Goal: Transaction & Acquisition: Download file/media

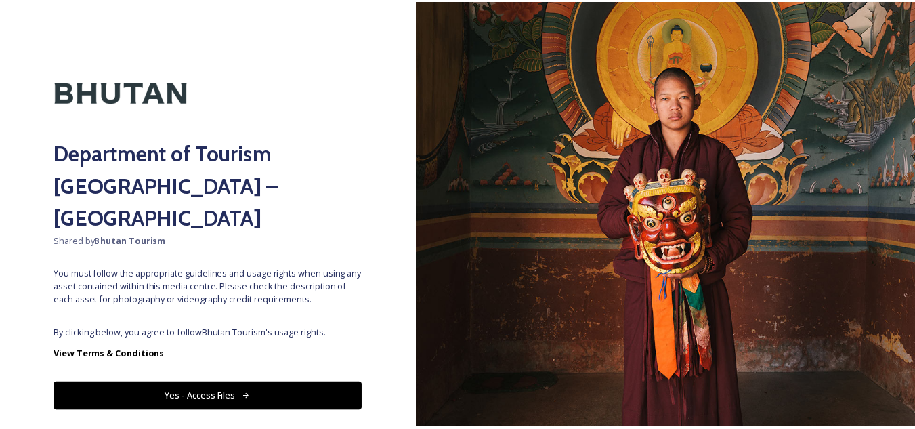
scroll to position [16, 0]
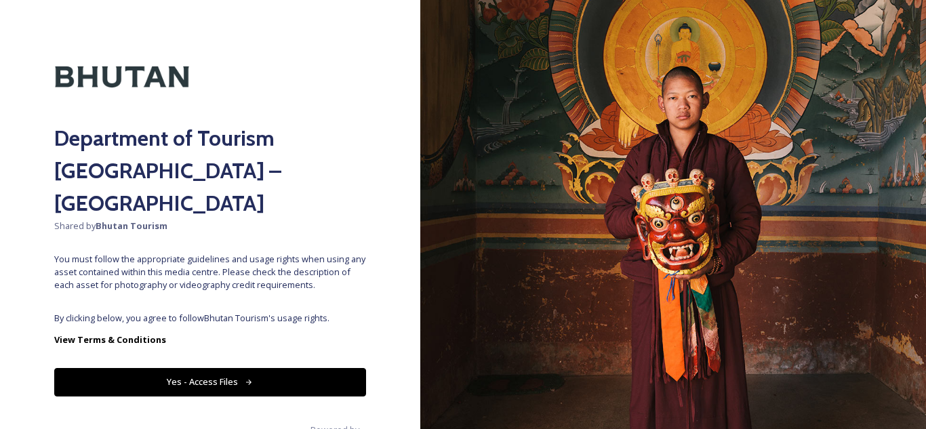
click at [184, 368] on button "Yes - Access Files" at bounding box center [210, 382] width 312 height 28
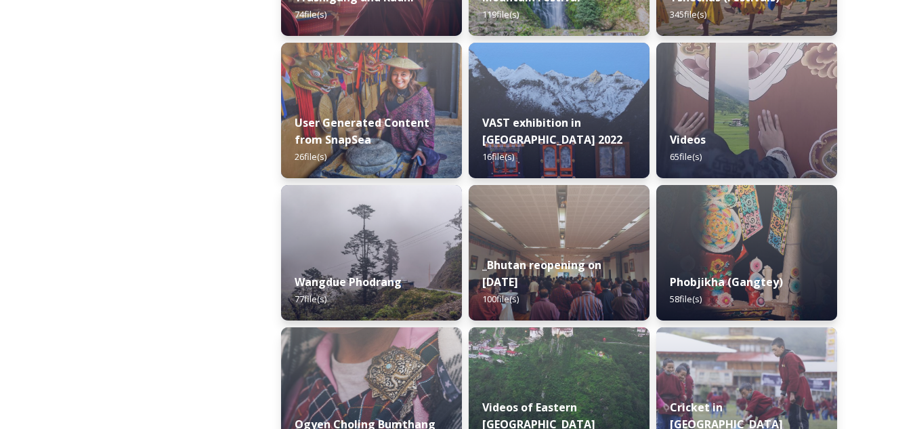
scroll to position [1814, 0]
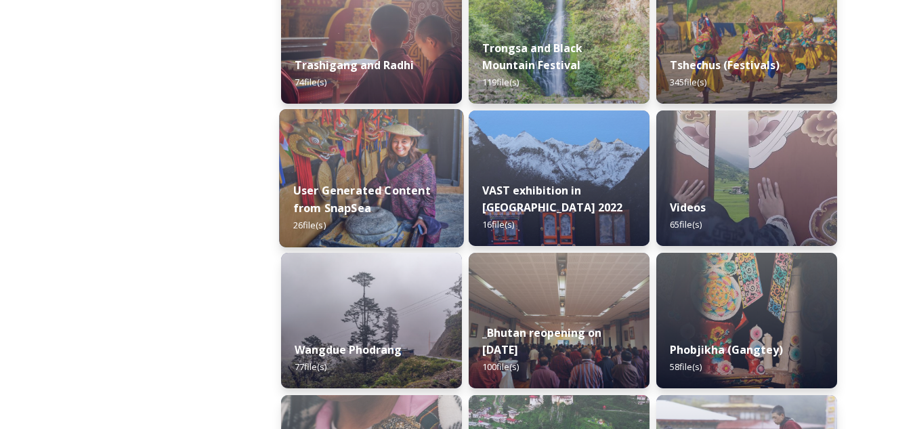
click at [432, 167] on img at bounding box center [371, 178] width 184 height 138
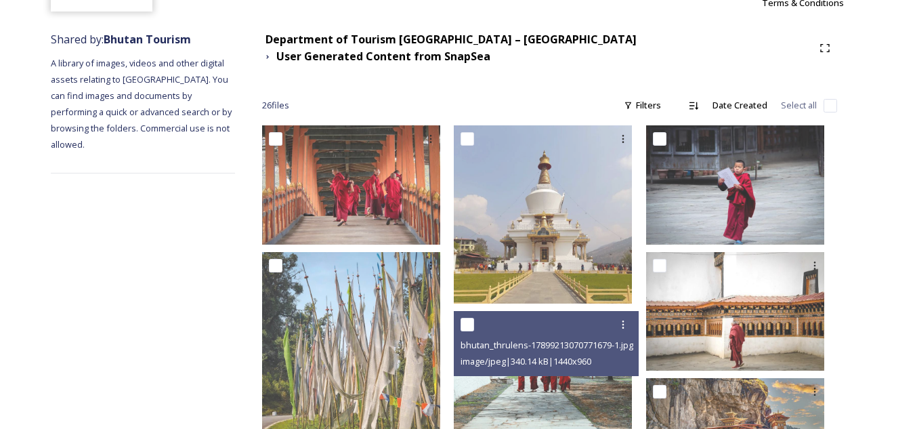
scroll to position [276, 0]
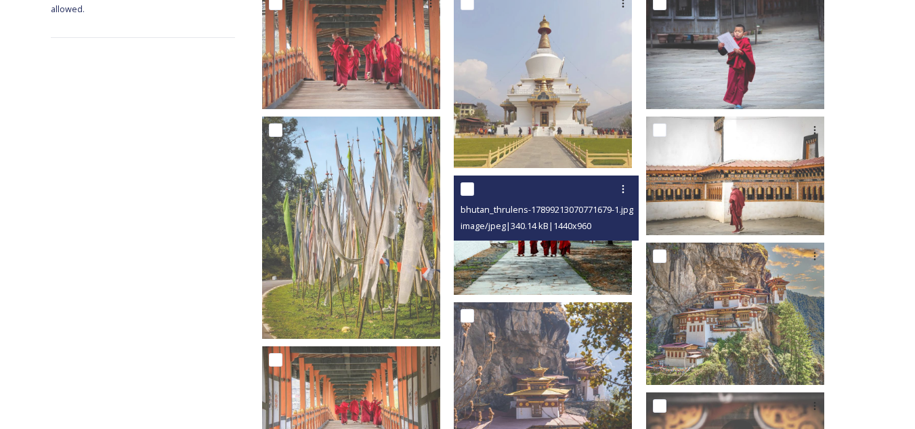
click at [539, 257] on img at bounding box center [543, 234] width 178 height 119
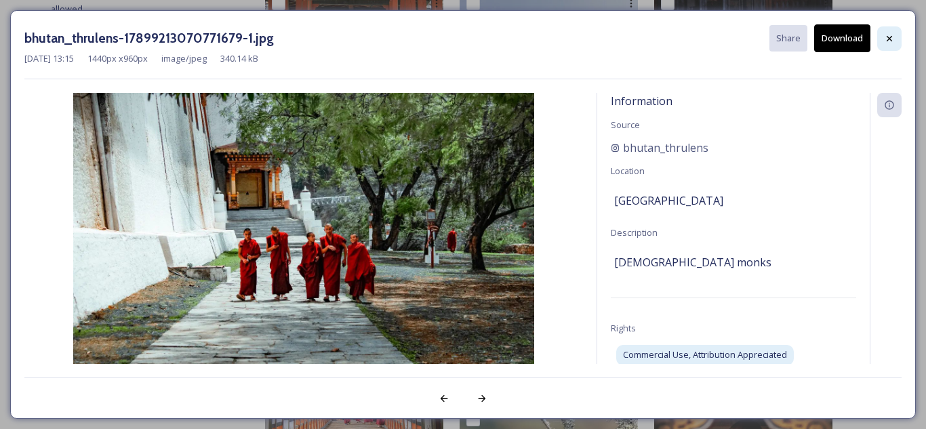
click at [888, 39] on icon at bounding box center [888, 37] width 5 height 5
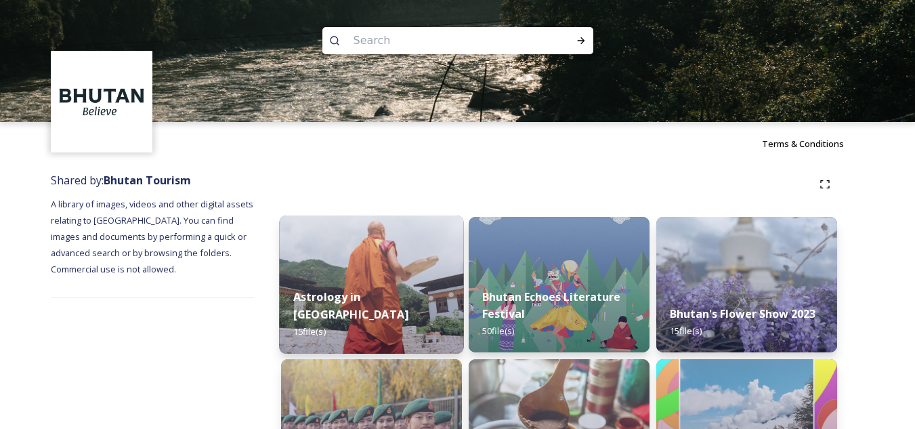
scroll to position [68, 0]
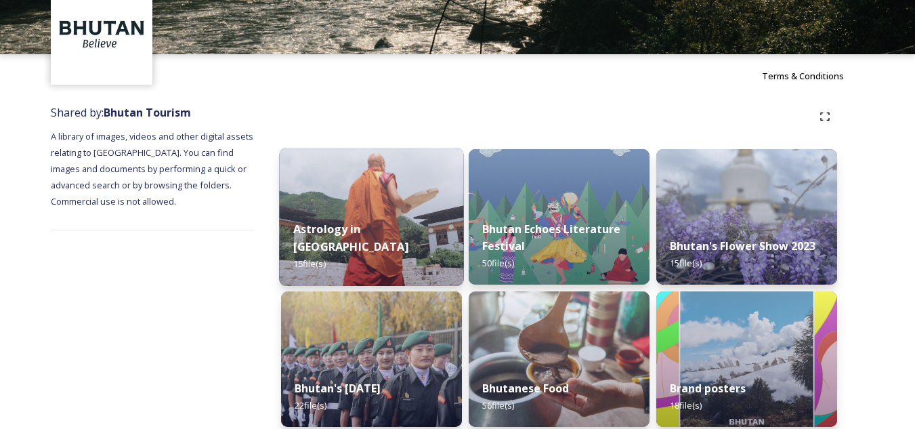
click at [389, 245] on strong "Astrology in [GEOGRAPHIC_DATA]" at bounding box center [350, 238] width 115 height 33
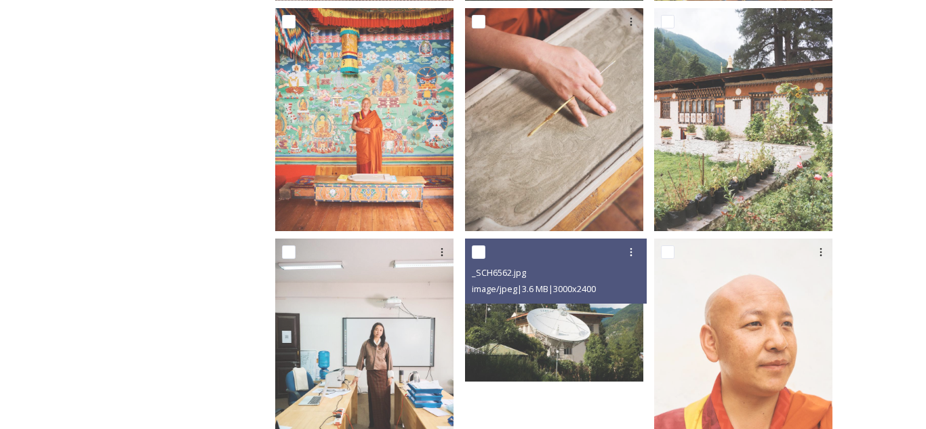
scroll to position [1001, 0]
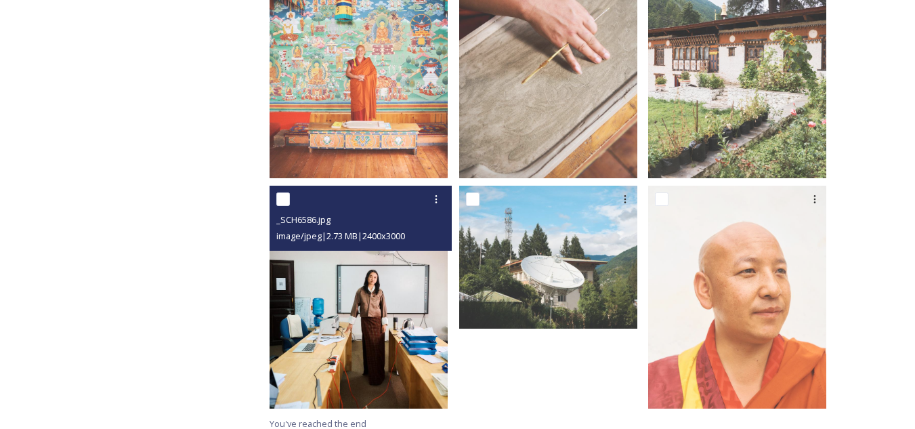
click at [370, 306] on img at bounding box center [359, 297] width 178 height 223
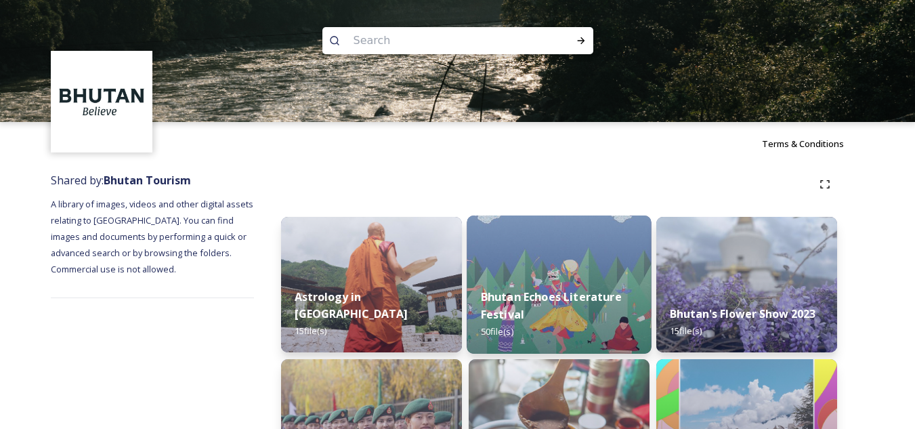
scroll to position [68, 0]
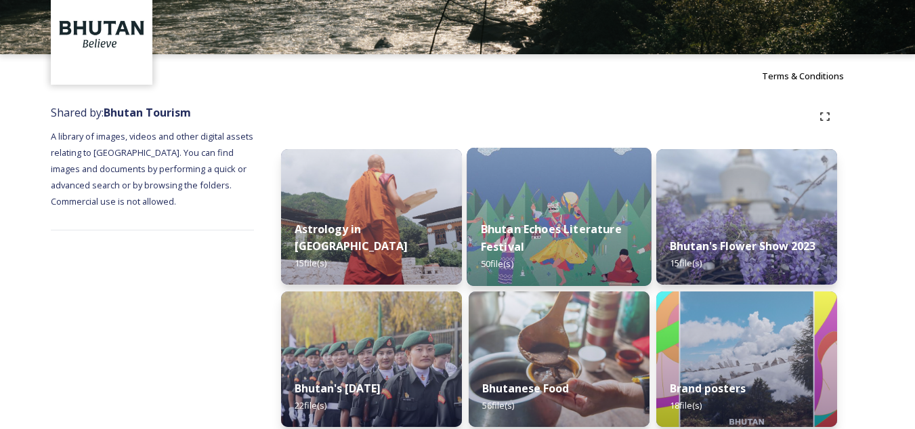
click at [510, 218] on div "Bhutan Echoes Literature Festival 50 file(s)" at bounding box center [559, 246] width 184 height 79
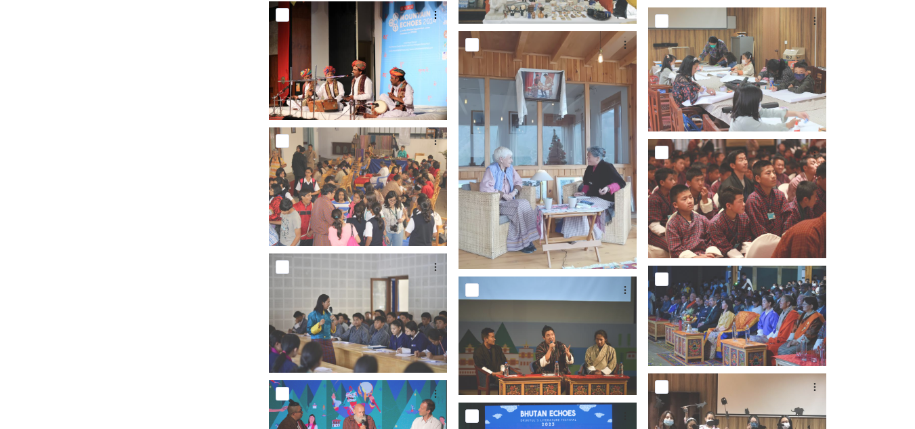
scroll to position [678, 0]
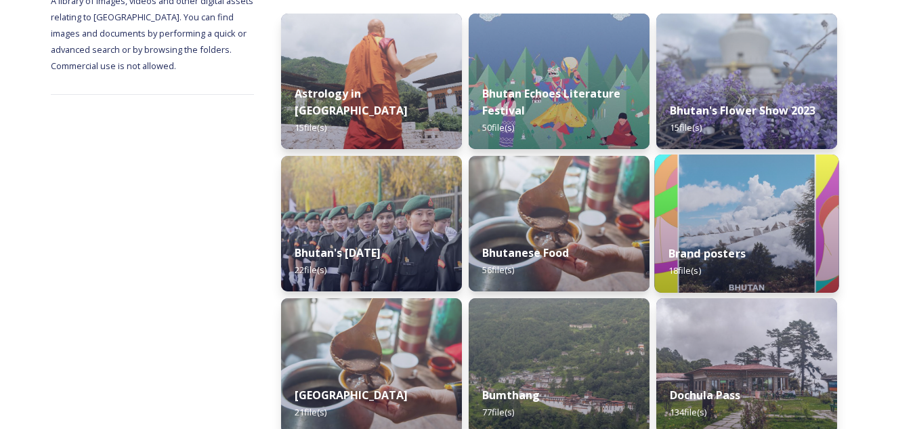
scroll to position [271, 0]
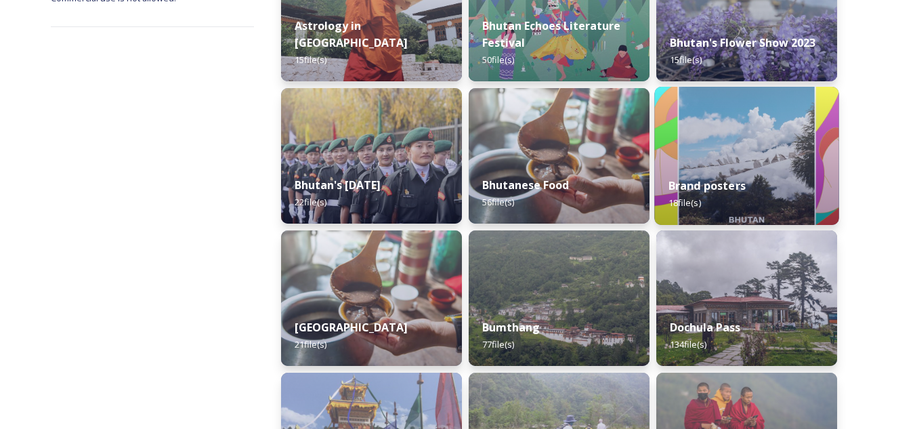
click at [742, 186] on strong "Brand posters" at bounding box center [707, 185] width 77 height 15
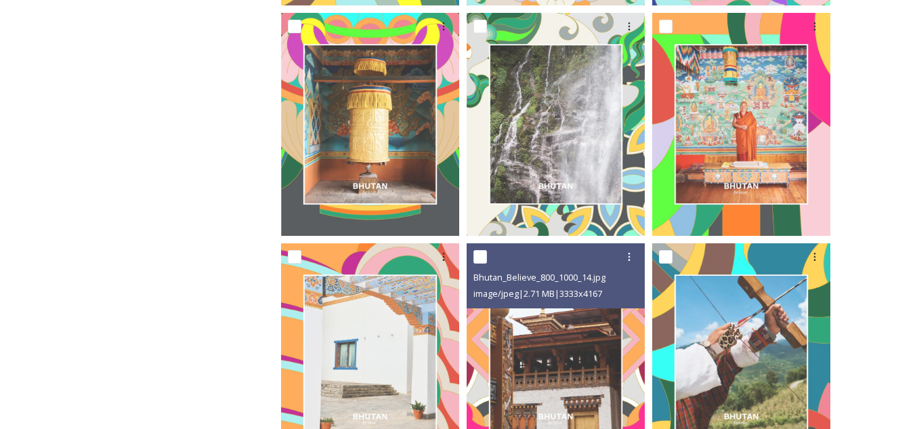
scroll to position [678, 0]
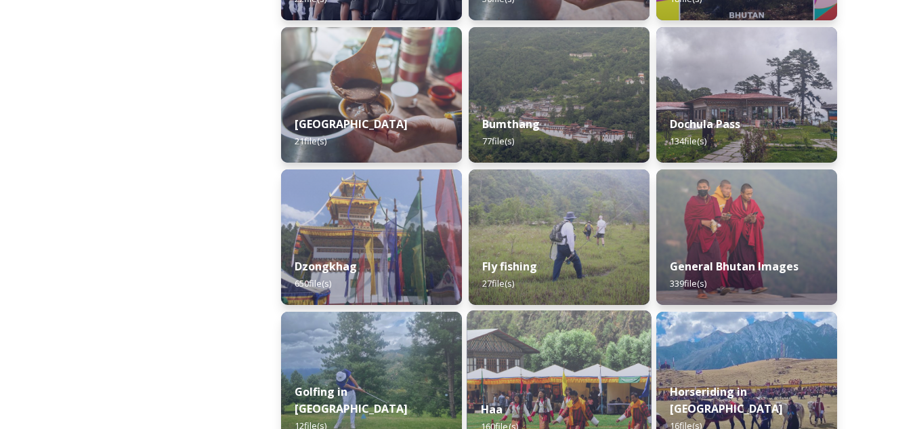
scroll to position [542, 0]
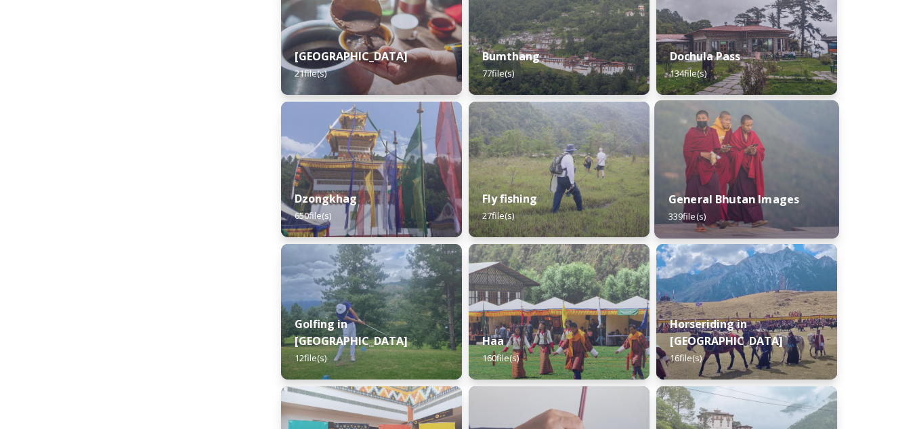
click at [718, 187] on div "General Bhutan Images 339 file(s)" at bounding box center [746, 208] width 184 height 62
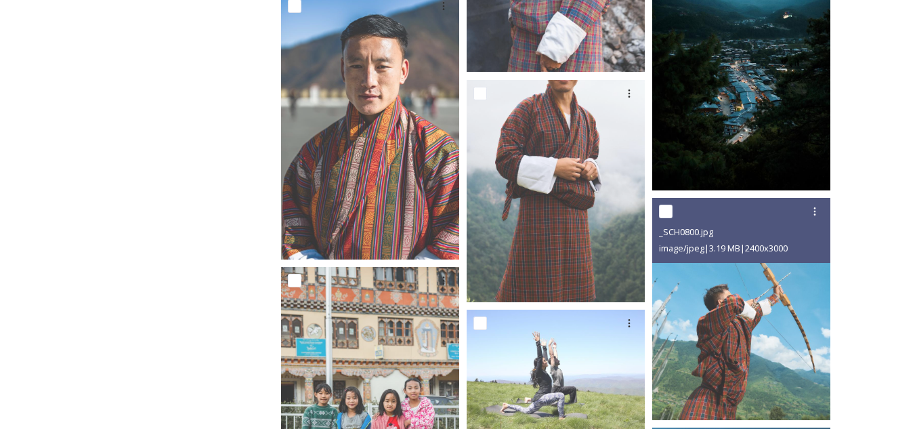
scroll to position [6301, 0]
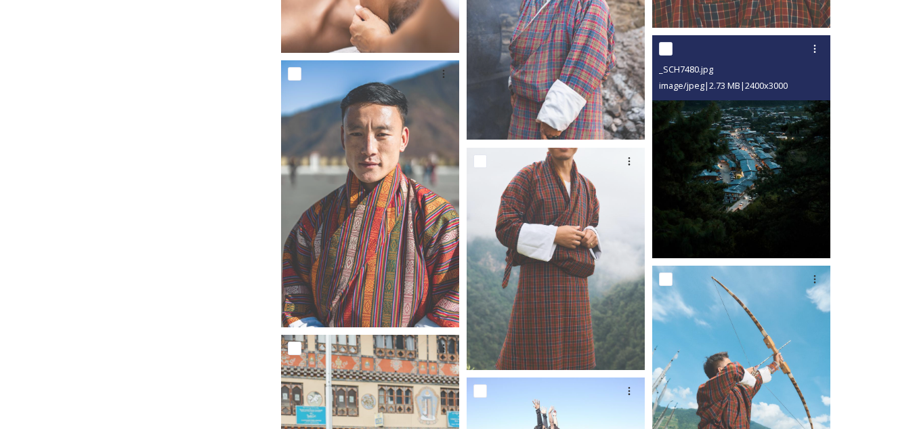
click at [742, 221] on img at bounding box center [741, 146] width 178 height 223
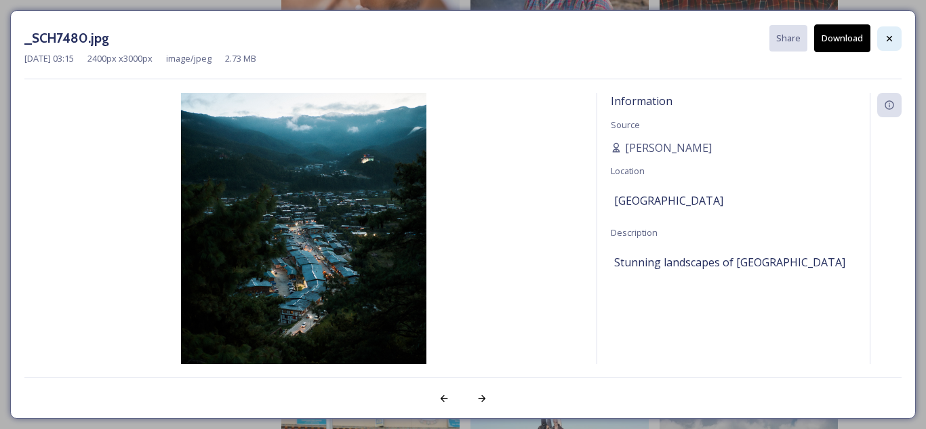
click at [886, 43] on icon at bounding box center [889, 38] width 11 height 11
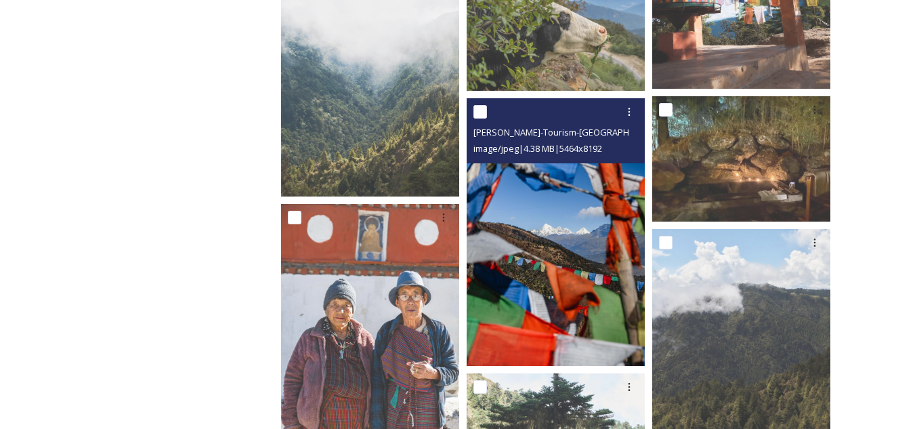
scroll to position [15922, 0]
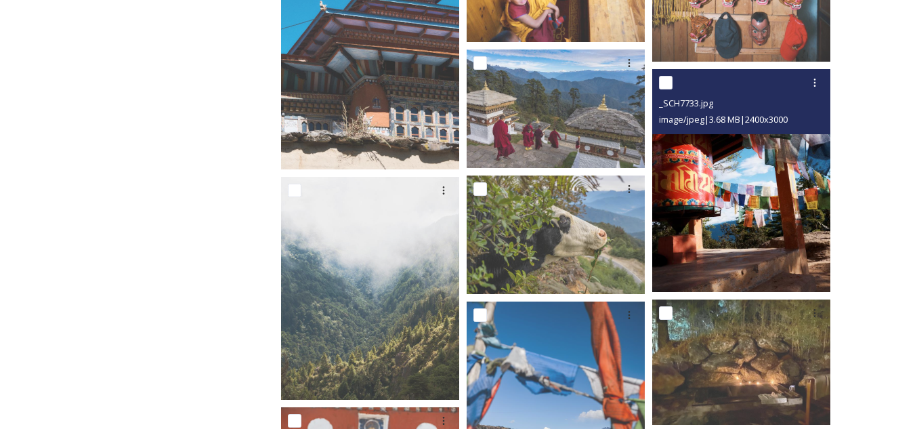
click at [747, 177] on img at bounding box center [741, 180] width 178 height 223
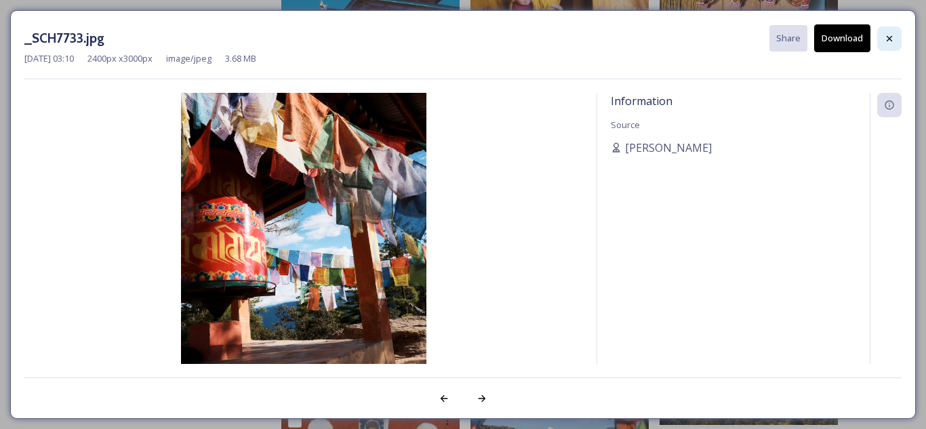
click at [894, 39] on icon at bounding box center [889, 38] width 11 height 11
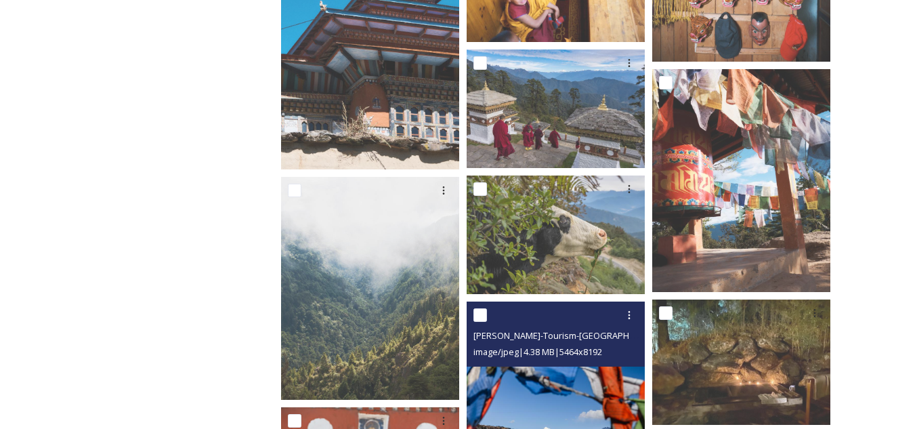
scroll to position [15990, 0]
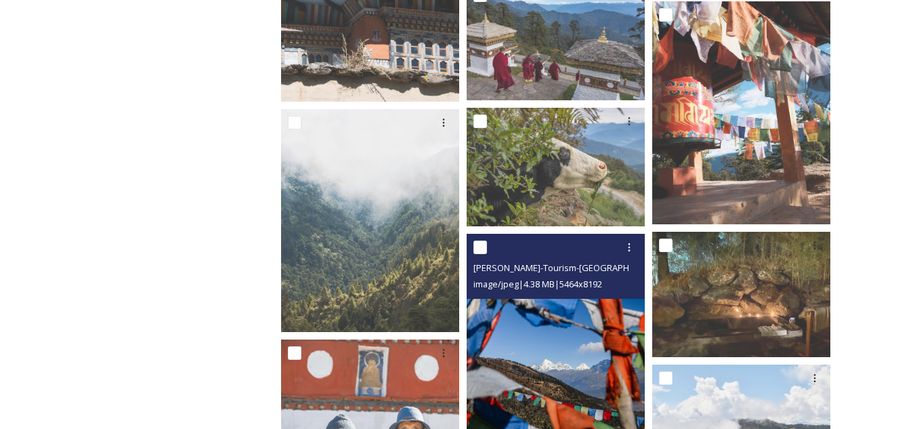
click at [525, 357] on img at bounding box center [556, 367] width 178 height 267
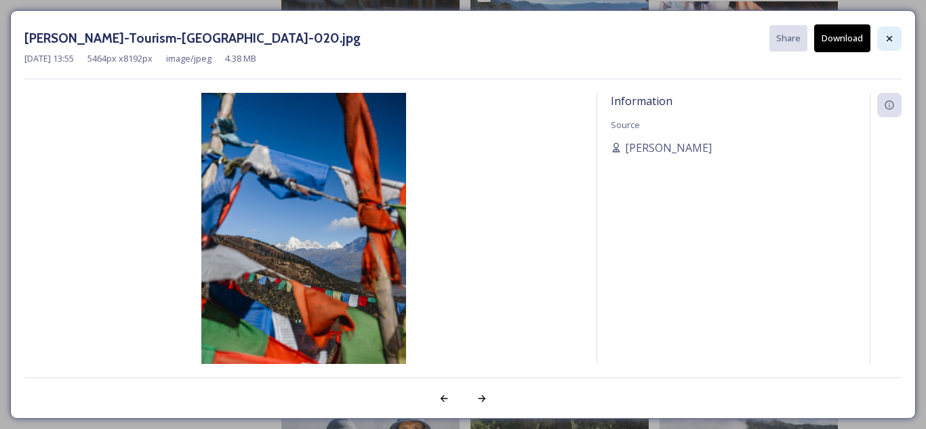
click at [894, 41] on div at bounding box center [889, 38] width 24 height 24
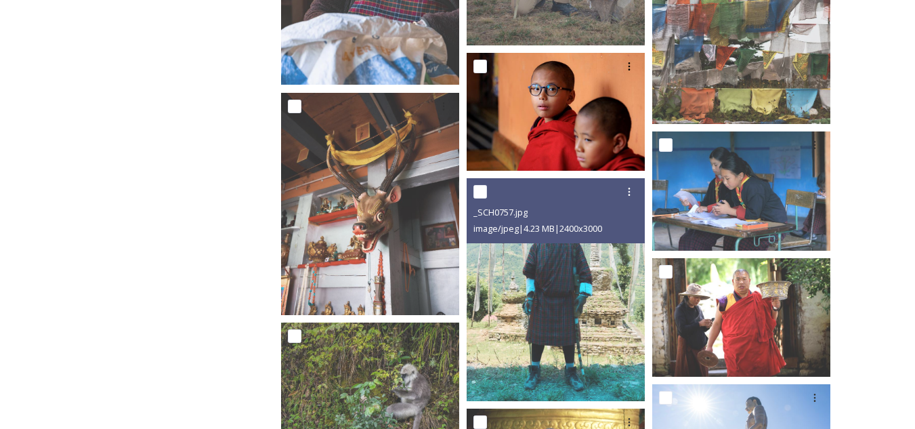
scroll to position [19513, 0]
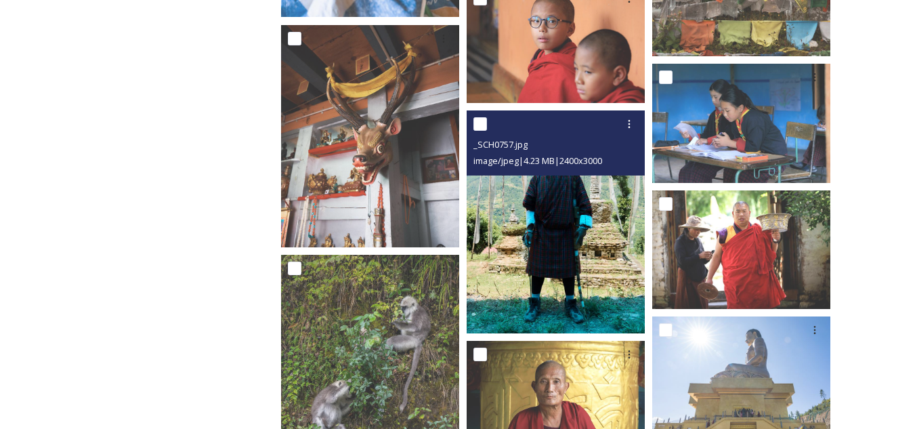
click at [573, 272] on img at bounding box center [556, 221] width 178 height 223
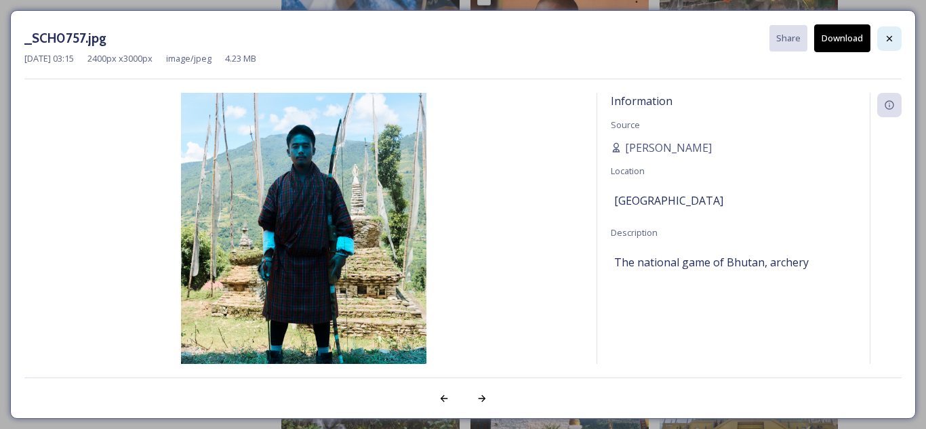
click at [880, 37] on div at bounding box center [889, 38] width 24 height 24
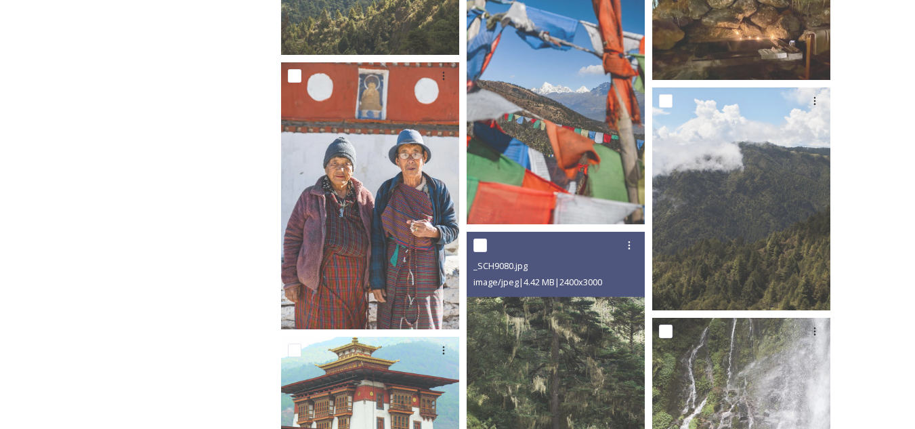
scroll to position [16199, 0]
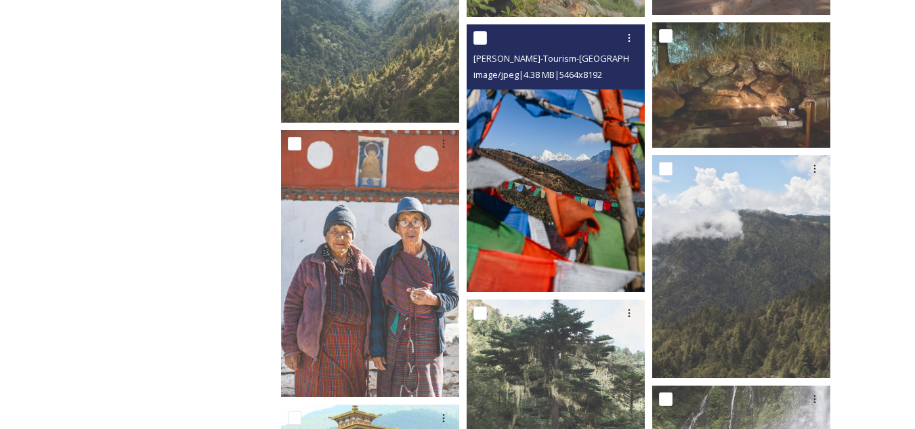
click at [538, 208] on img at bounding box center [556, 157] width 178 height 267
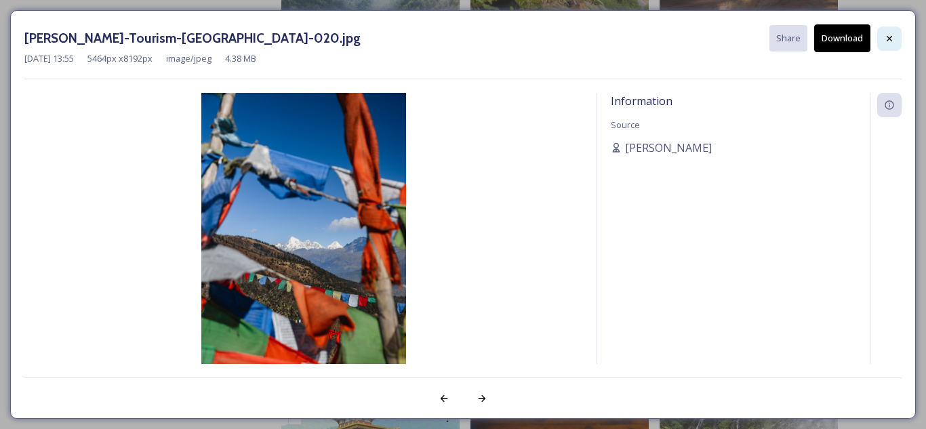
click at [884, 33] on icon at bounding box center [889, 38] width 11 height 11
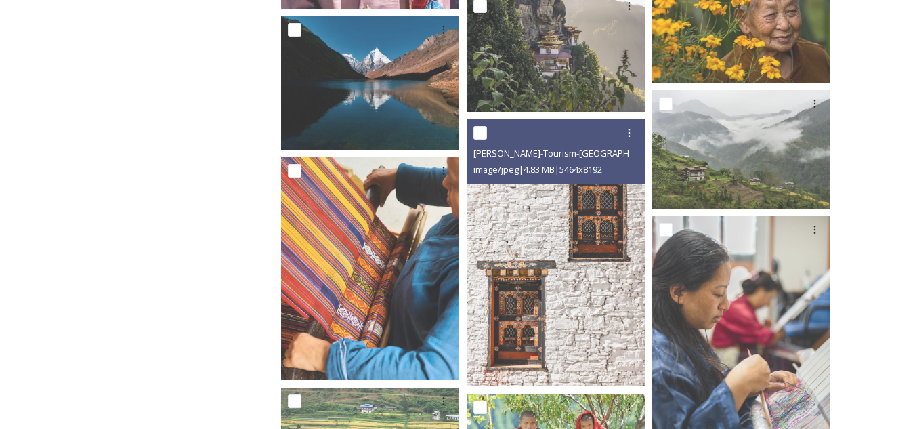
scroll to position [8543, 0]
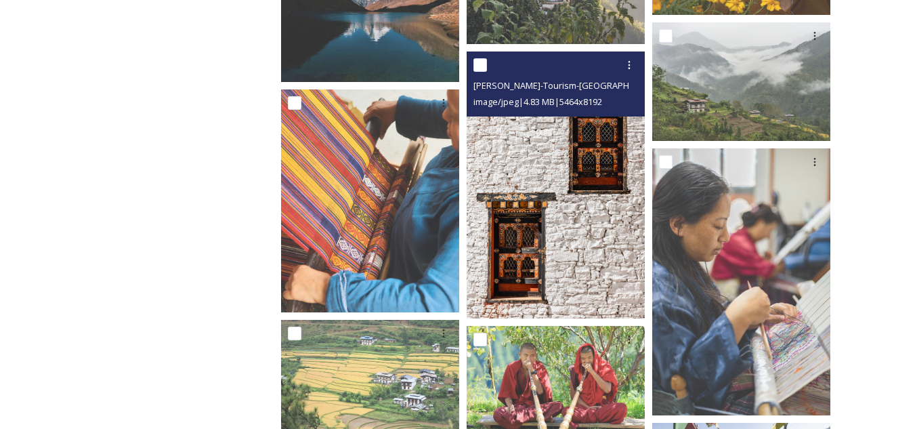
click at [568, 278] on img at bounding box center [556, 184] width 178 height 267
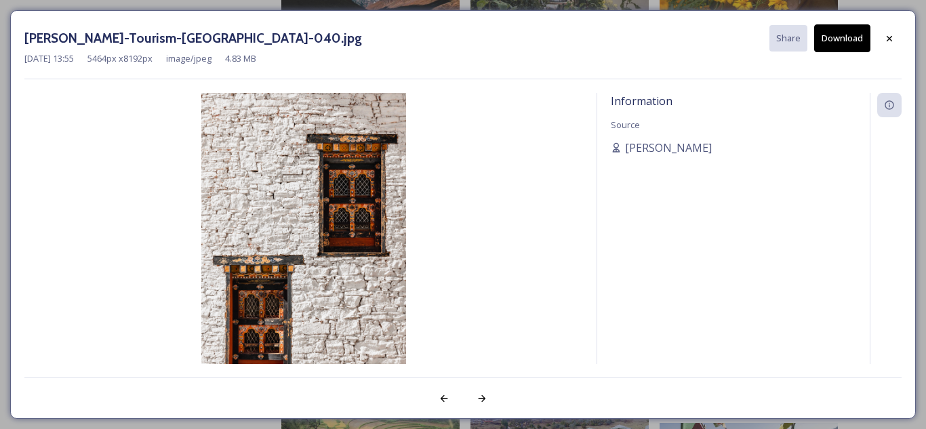
click at [848, 37] on button "Download" at bounding box center [842, 38] width 56 height 28
click at [890, 43] on icon at bounding box center [889, 38] width 11 height 11
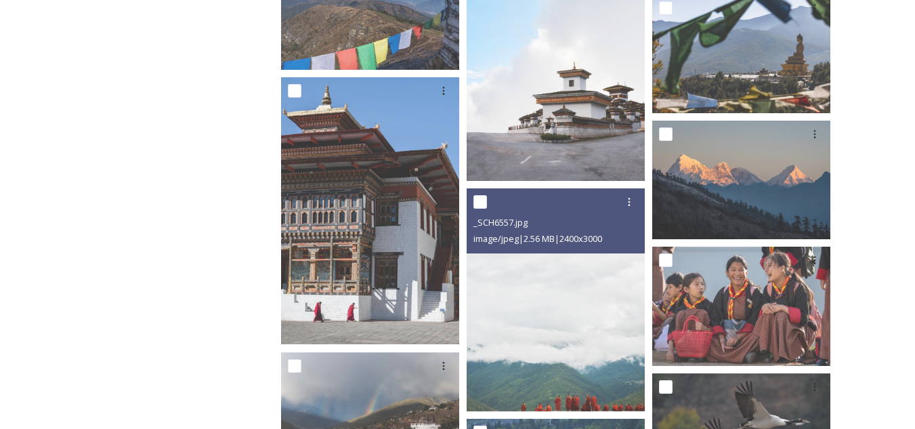
scroll to position [5088, 0]
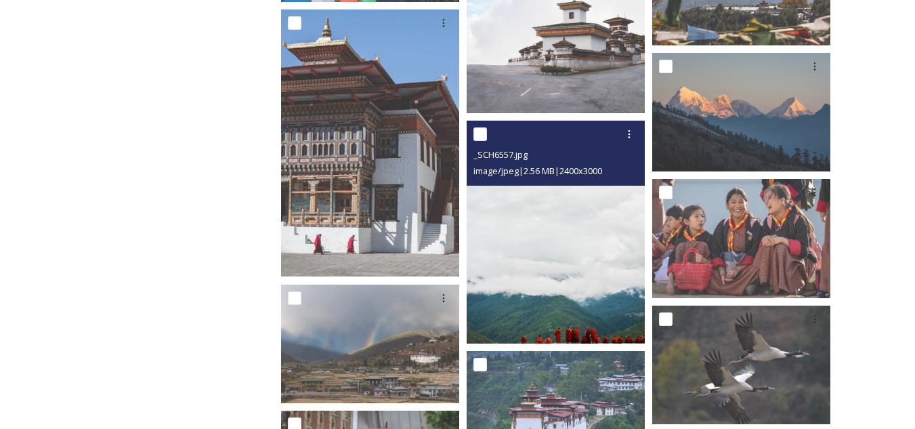
click at [526, 255] on img at bounding box center [556, 232] width 178 height 223
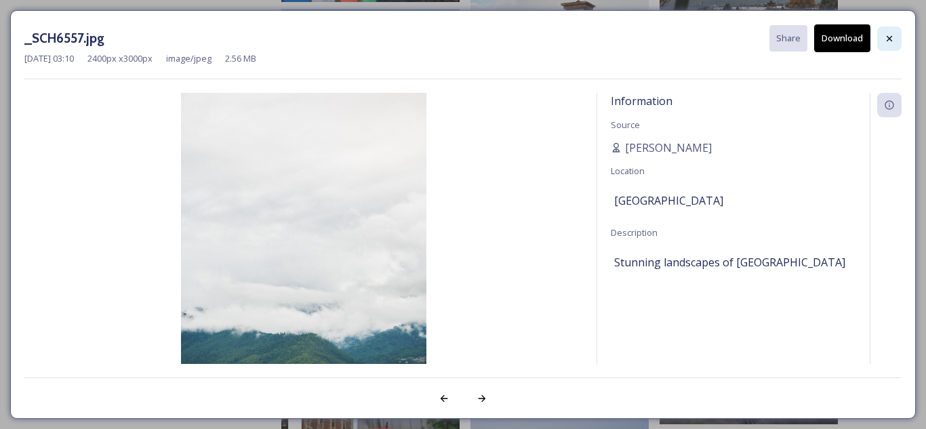
click at [886, 43] on icon at bounding box center [889, 38] width 11 height 11
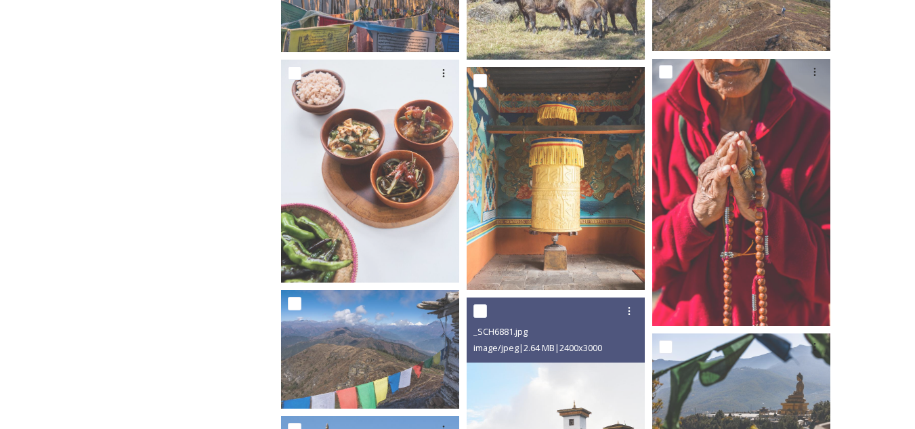
scroll to position [4884, 0]
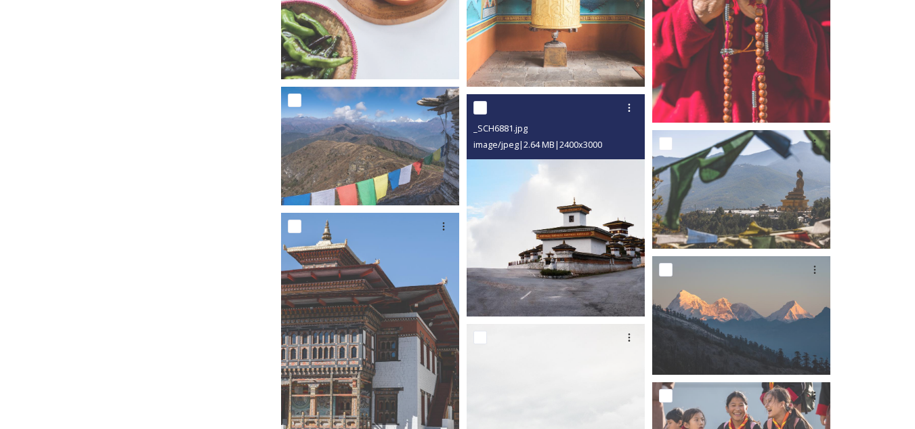
click at [562, 258] on img at bounding box center [556, 205] width 178 height 223
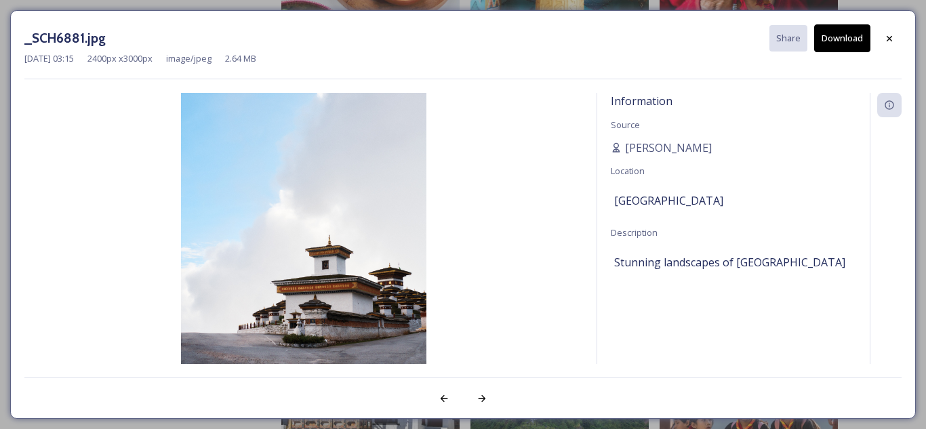
click at [842, 37] on button "Download" at bounding box center [842, 38] width 56 height 28
click at [893, 40] on icon at bounding box center [889, 38] width 11 height 11
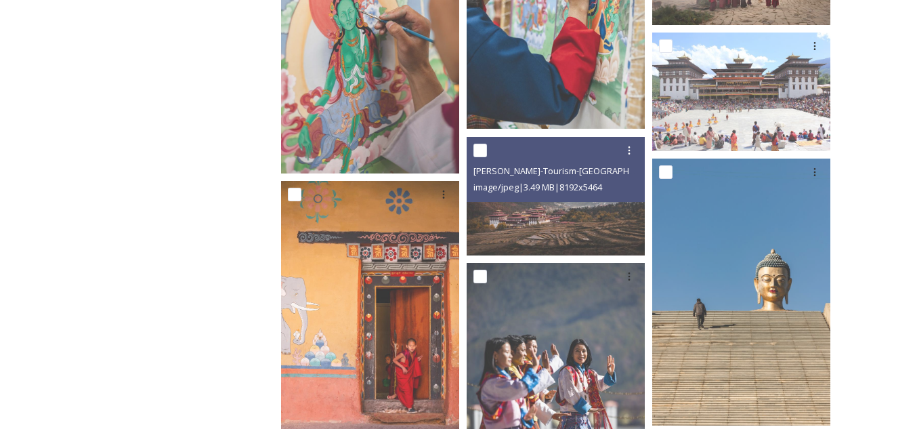
scroll to position [955, 0]
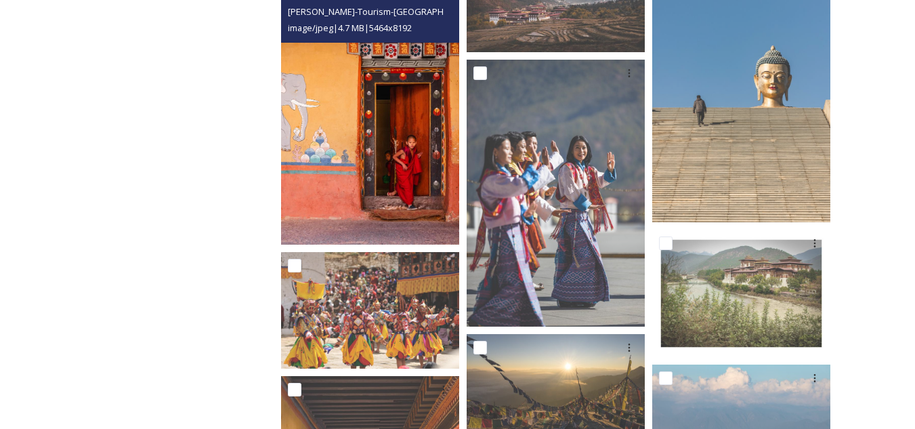
click at [423, 192] on img at bounding box center [370, 111] width 178 height 267
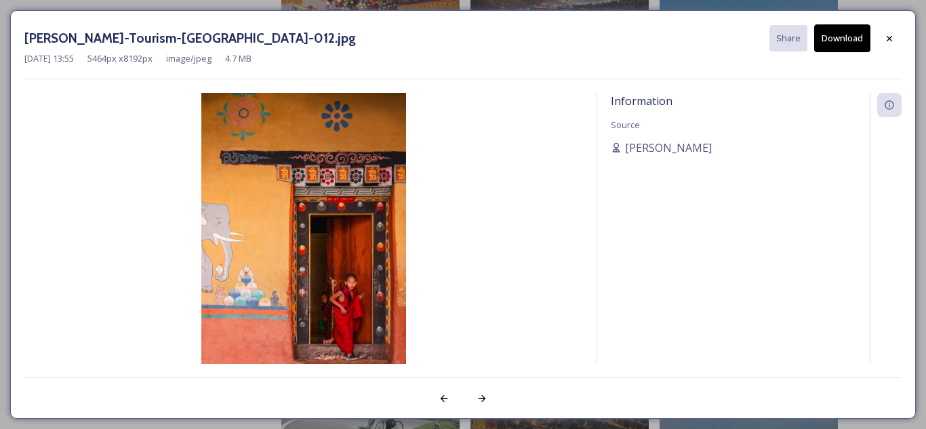
click at [842, 40] on button "Download" at bounding box center [842, 38] width 56 height 28
click at [896, 35] on div at bounding box center [889, 38] width 24 height 24
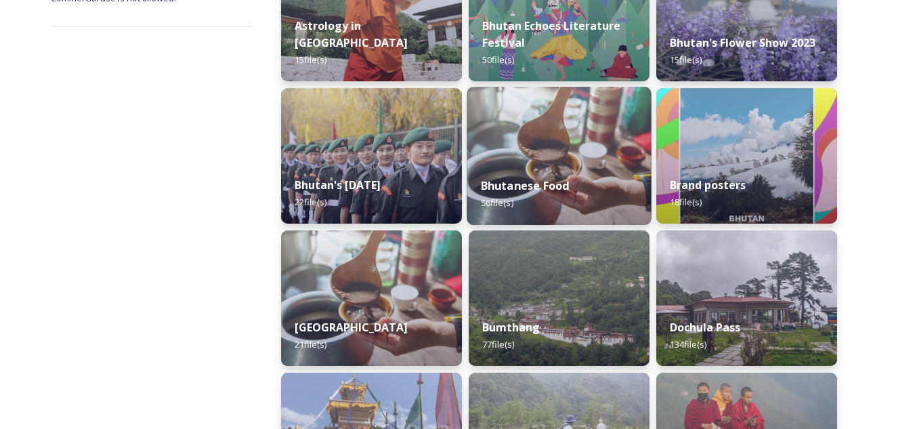
scroll to position [339, 0]
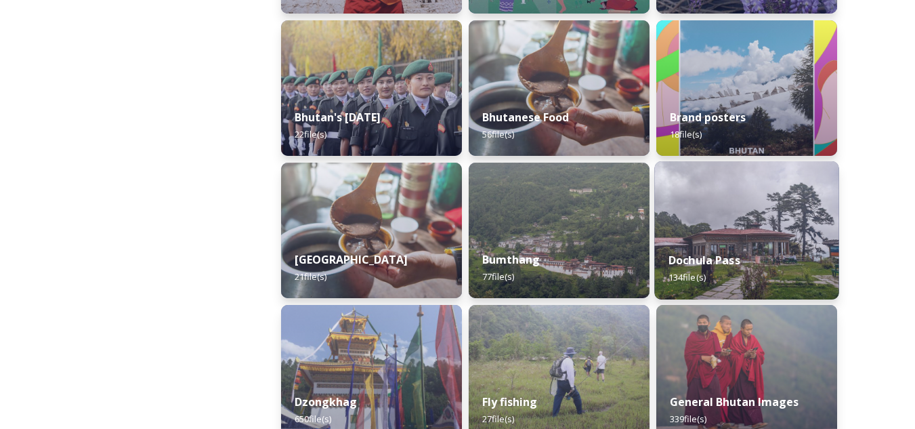
click at [745, 249] on div "Dochula Pass 134 file(s)" at bounding box center [746, 269] width 184 height 62
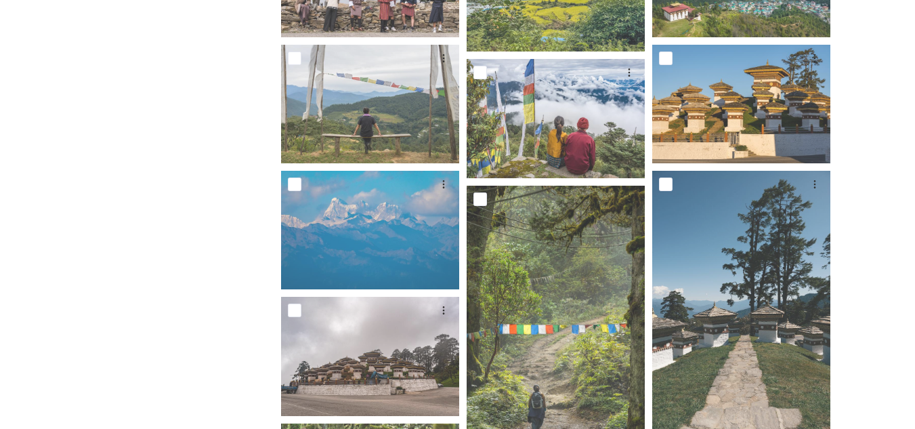
scroll to position [407, 0]
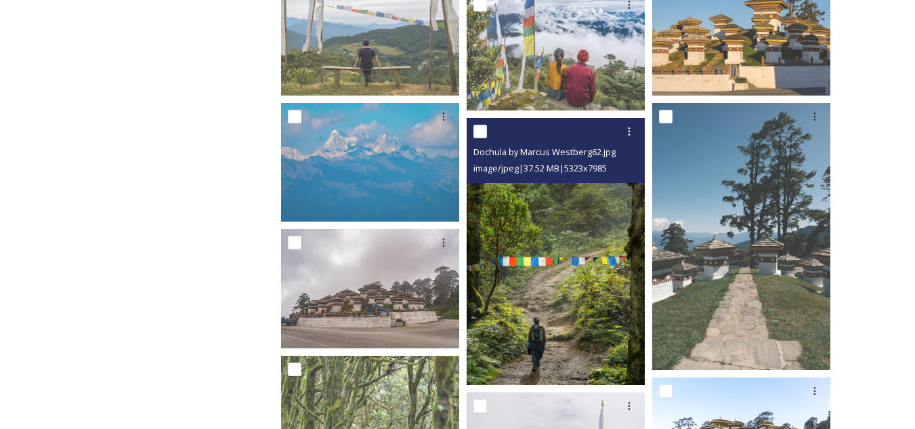
click at [552, 258] on img at bounding box center [556, 252] width 178 height 268
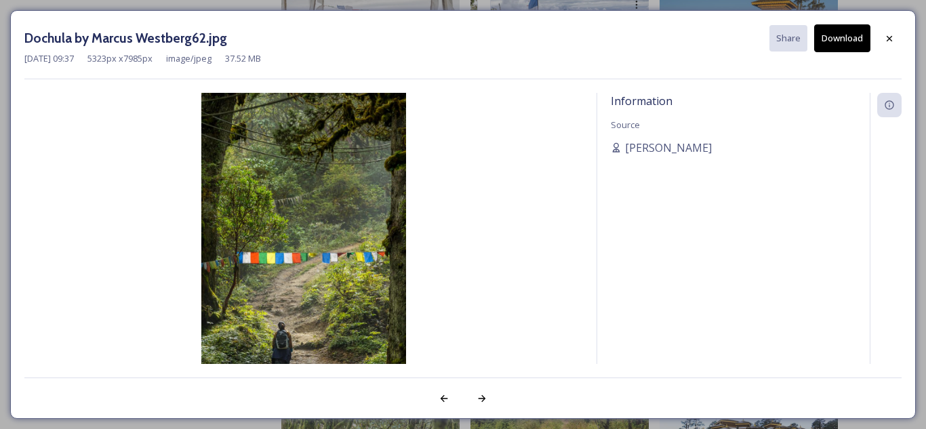
click at [828, 37] on button "Download" at bounding box center [842, 38] width 56 height 28
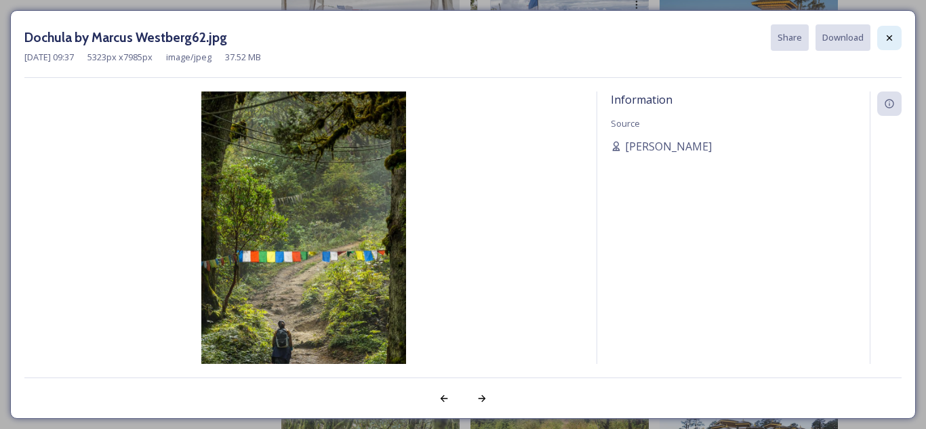
click at [888, 37] on icon at bounding box center [888, 37] width 5 height 5
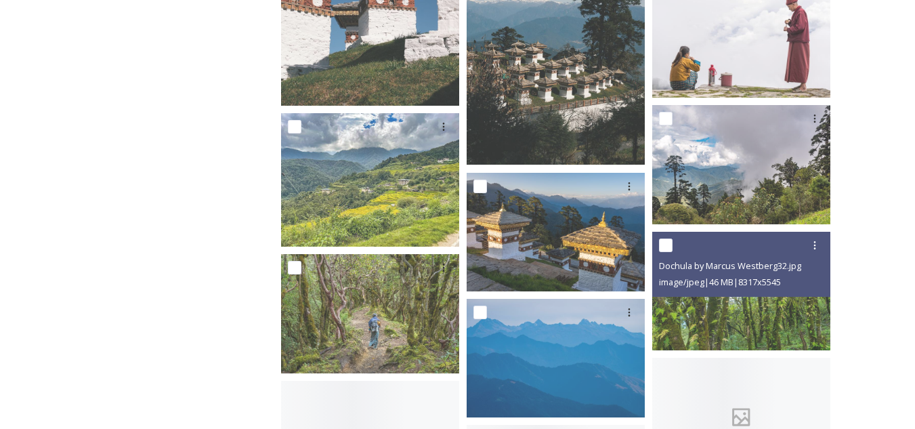
scroll to position [1965, 0]
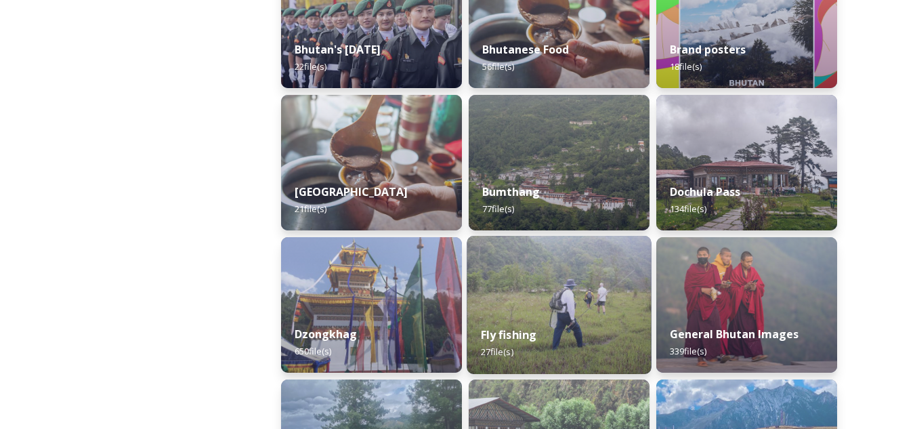
scroll to position [474, 0]
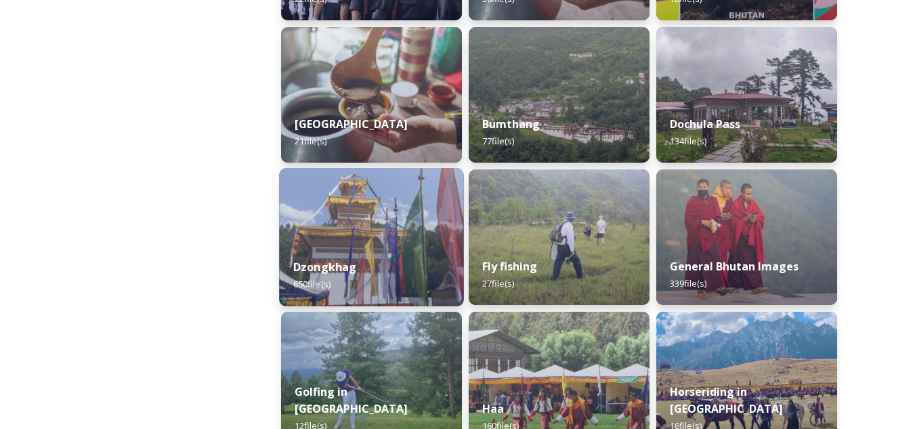
click at [327, 232] on img at bounding box center [371, 237] width 184 height 138
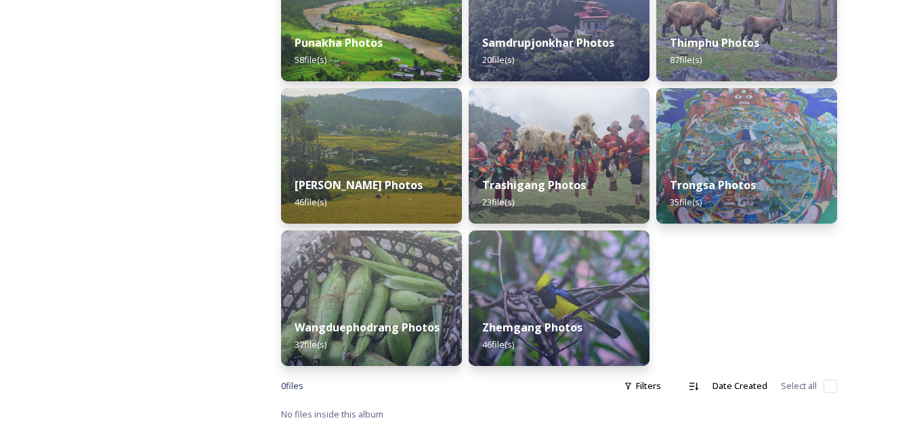
scroll to position [562, 0]
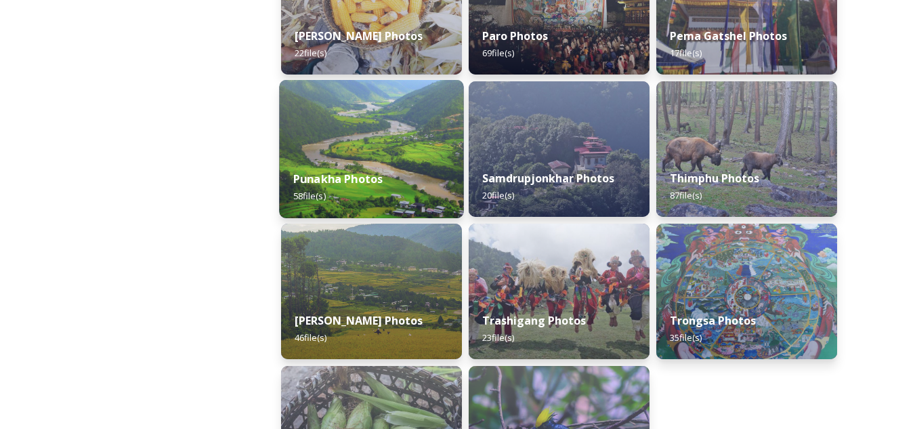
click at [369, 167] on div "Punakha Photos 58 file(s)" at bounding box center [371, 188] width 184 height 62
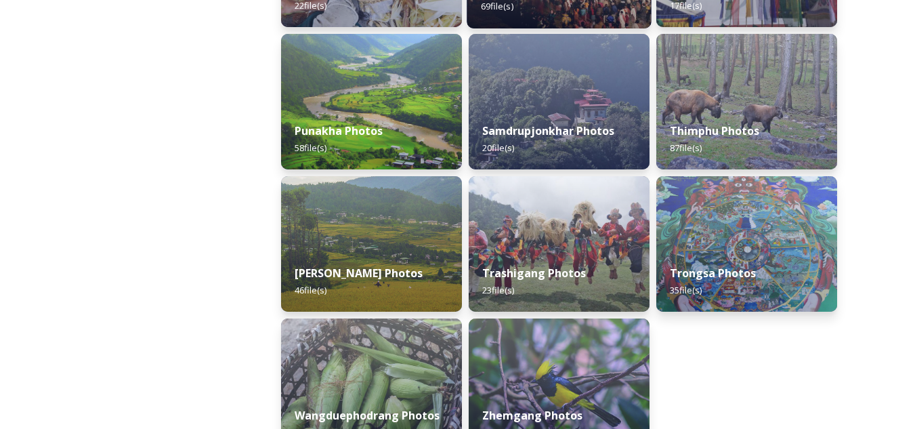
scroll to position [678, 0]
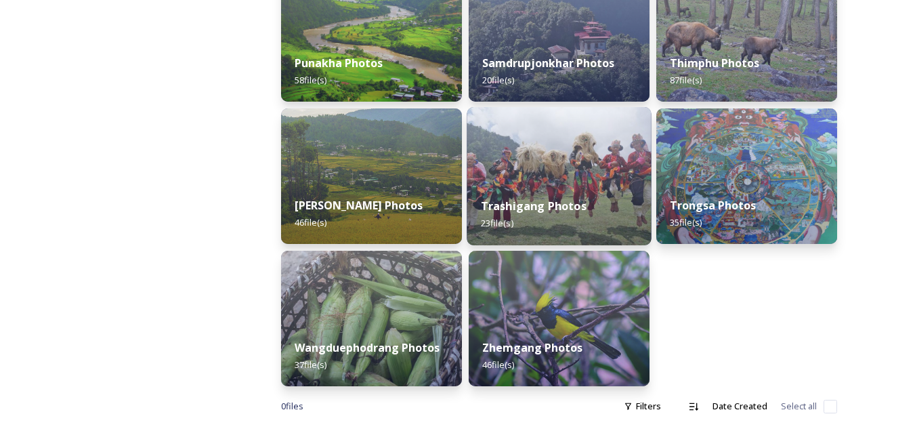
click at [552, 183] on img at bounding box center [559, 176] width 184 height 138
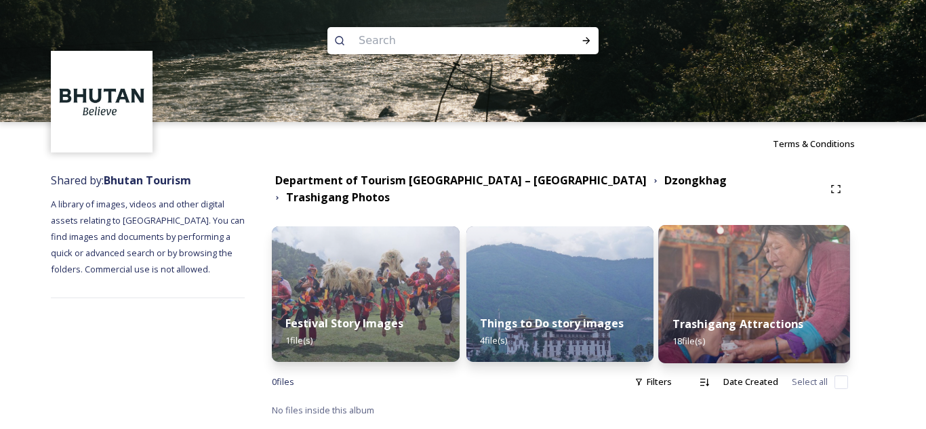
click at [746, 316] on strong "Trashigang Attractions" at bounding box center [737, 323] width 131 height 15
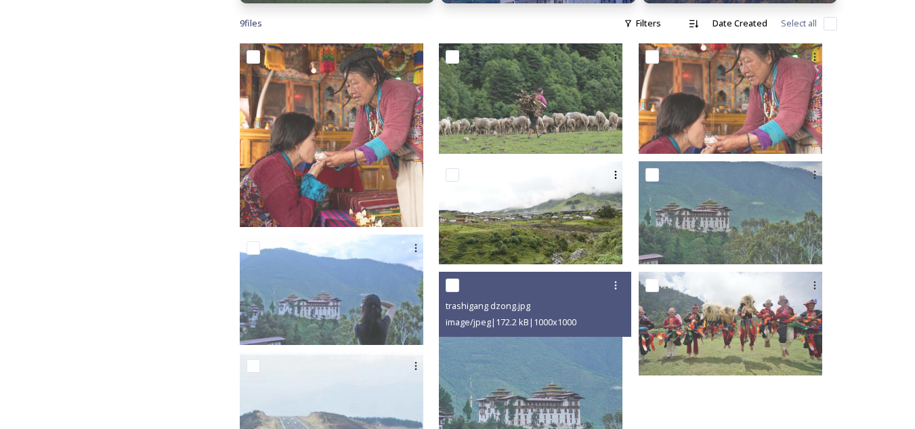
scroll to position [155, 0]
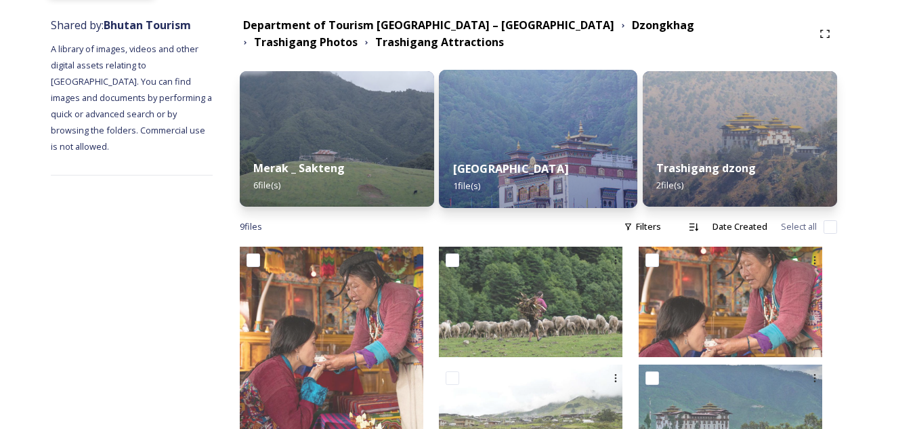
click at [562, 180] on div "Rangjung Monastery 1 file(s)" at bounding box center [538, 177] width 199 height 62
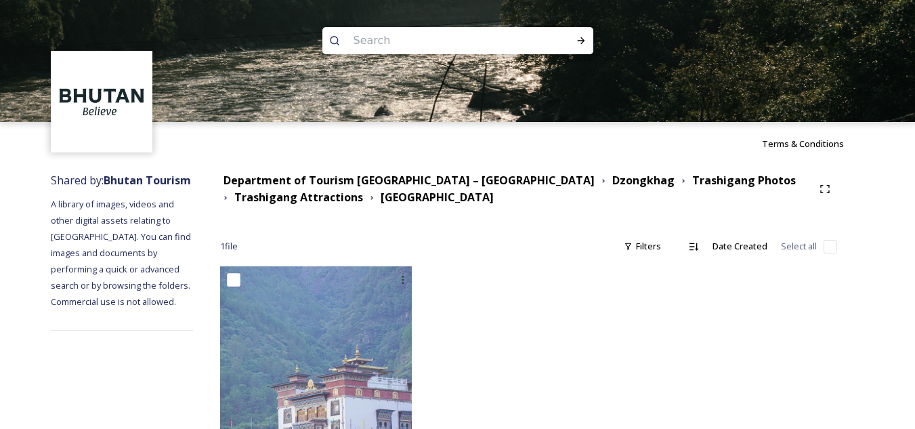
scroll to position [58, 0]
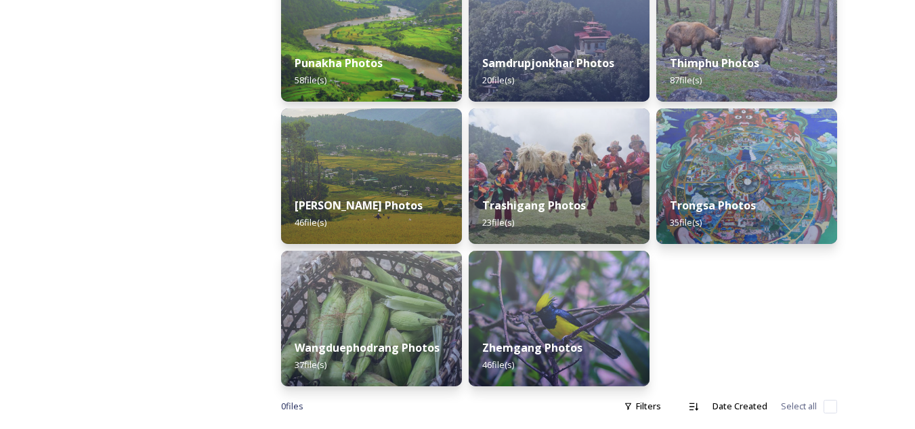
scroll to position [698, 0]
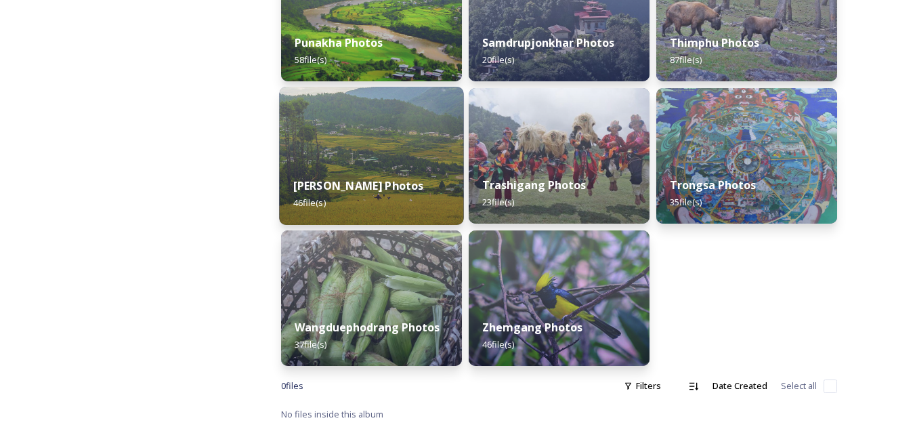
click at [383, 172] on div "[PERSON_NAME] Photos 46 file(s)" at bounding box center [371, 194] width 184 height 62
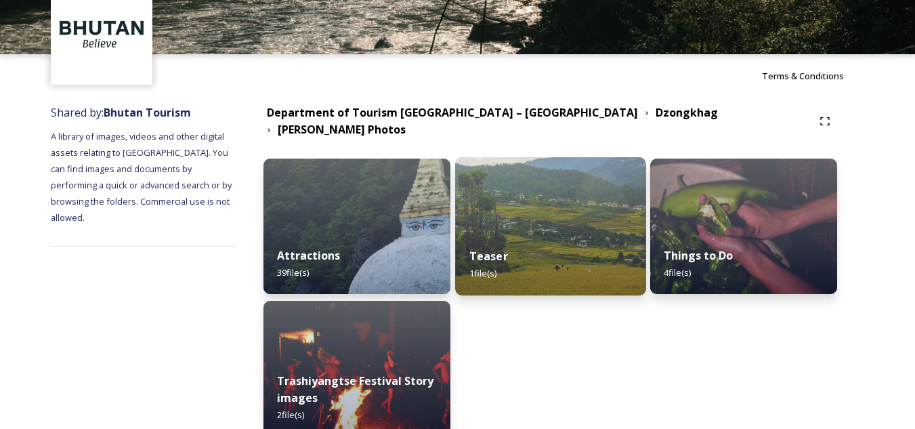
scroll to position [129, 0]
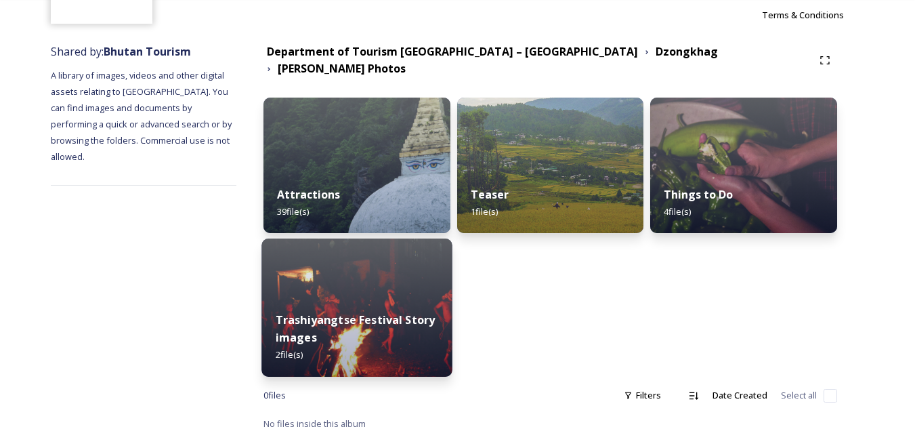
click at [390, 318] on strong "Trashiyangtse Festival Story images" at bounding box center [356, 328] width 160 height 33
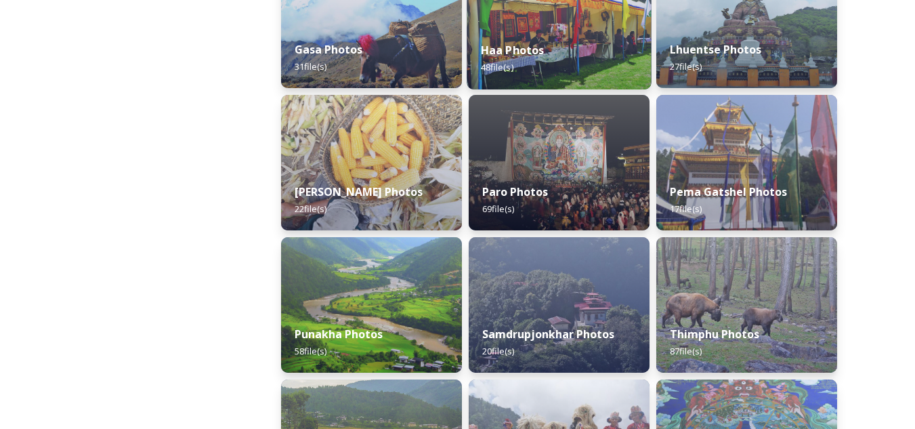
scroll to position [474, 0]
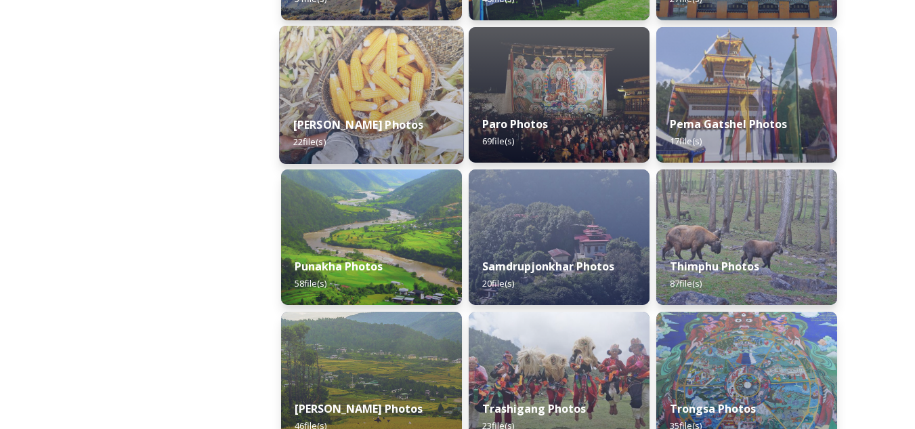
click at [379, 135] on div "[PERSON_NAME] Photos 22 file(s)" at bounding box center [371, 133] width 184 height 62
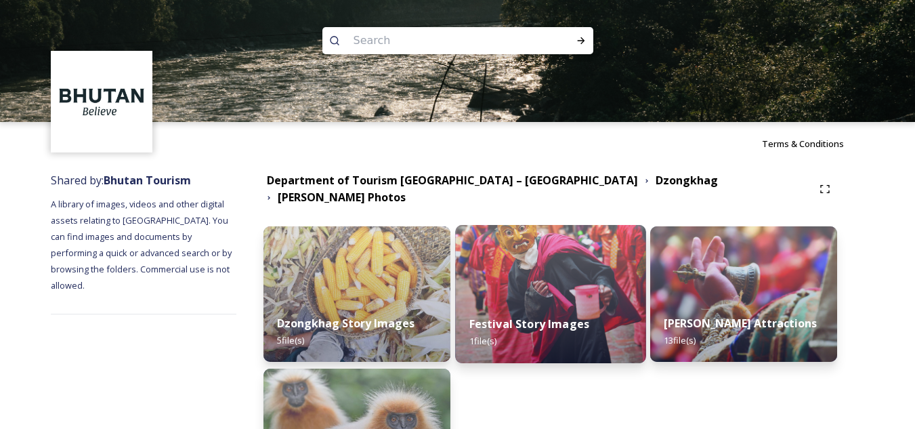
scroll to position [129, 0]
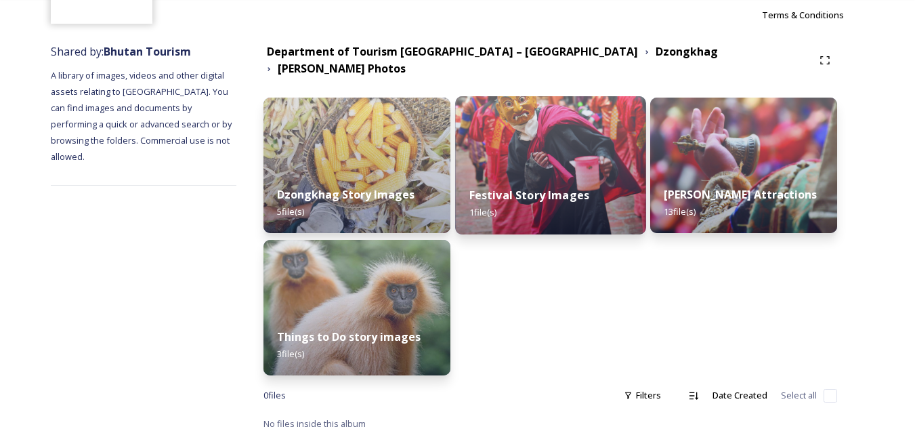
click at [594, 176] on div "Festival Story Images 1 file(s)" at bounding box center [550, 204] width 190 height 62
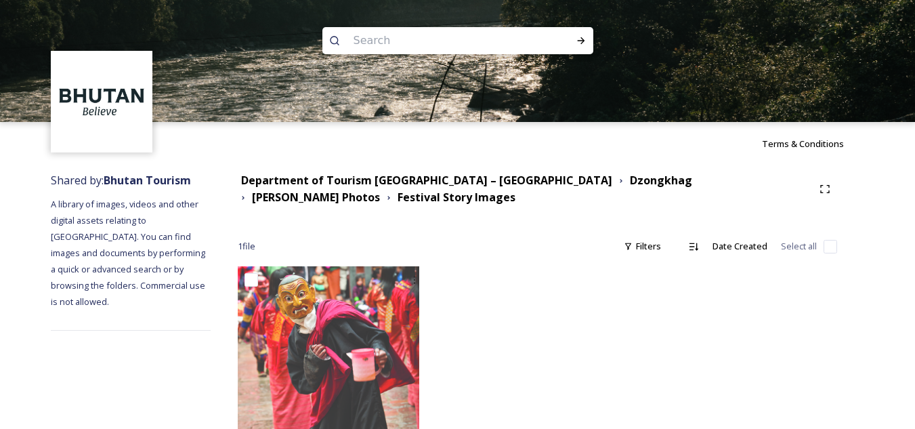
scroll to position [47, 0]
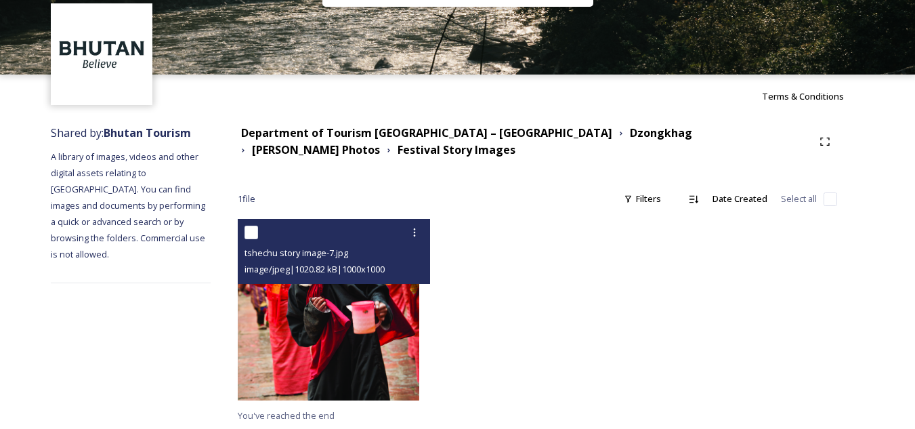
click at [345, 329] on img at bounding box center [329, 310] width 182 height 182
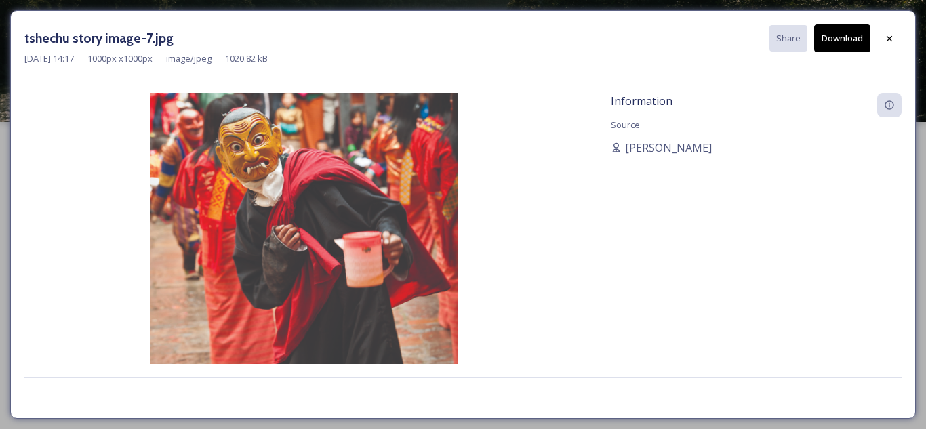
click at [842, 36] on button "Download" at bounding box center [842, 38] width 56 height 28
click at [888, 38] on icon at bounding box center [889, 38] width 11 height 11
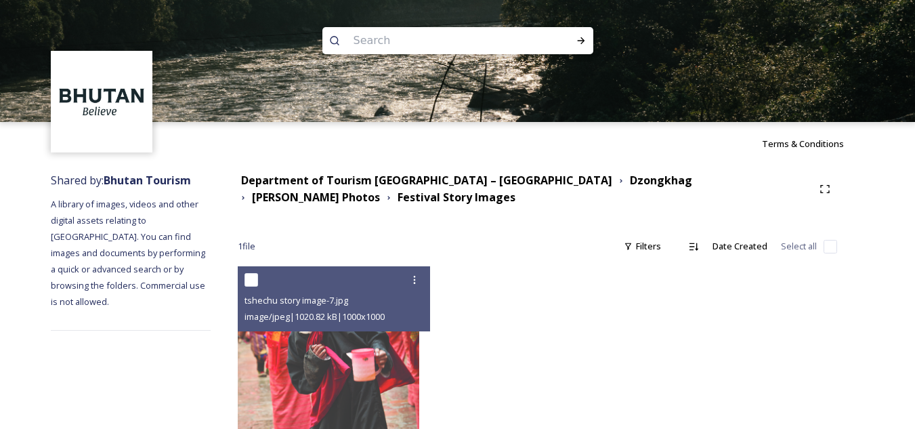
scroll to position [47, 0]
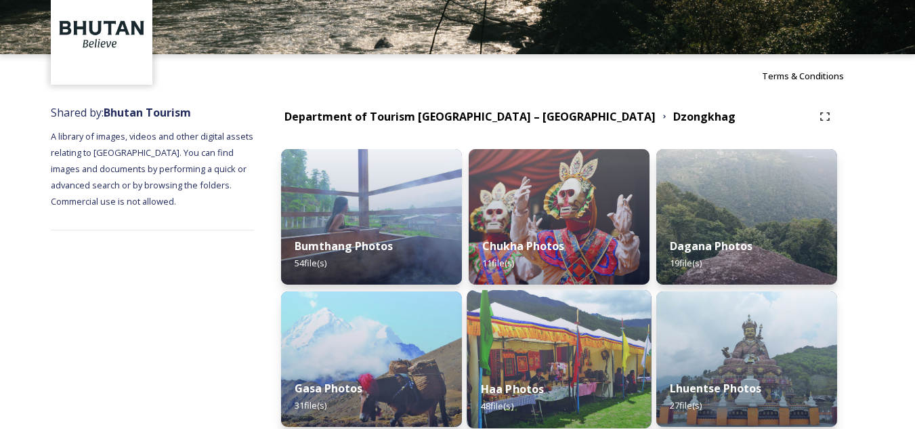
scroll to position [203, 0]
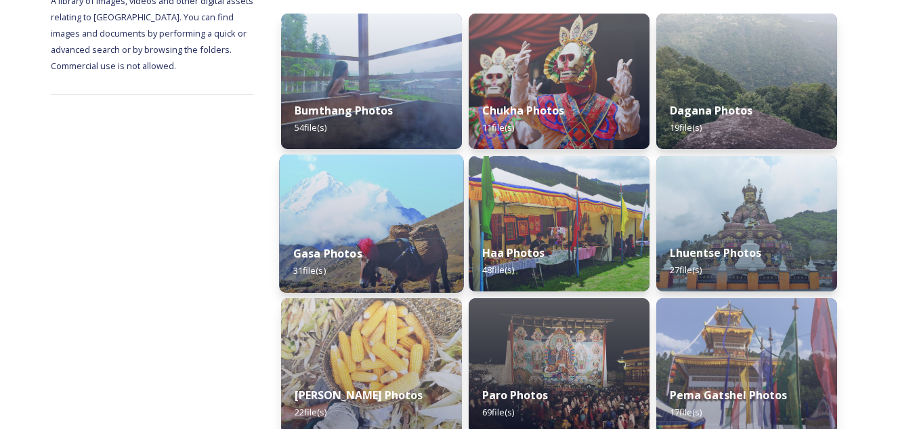
click at [384, 241] on div "Gasa Photos 31 file(s)" at bounding box center [371, 262] width 184 height 62
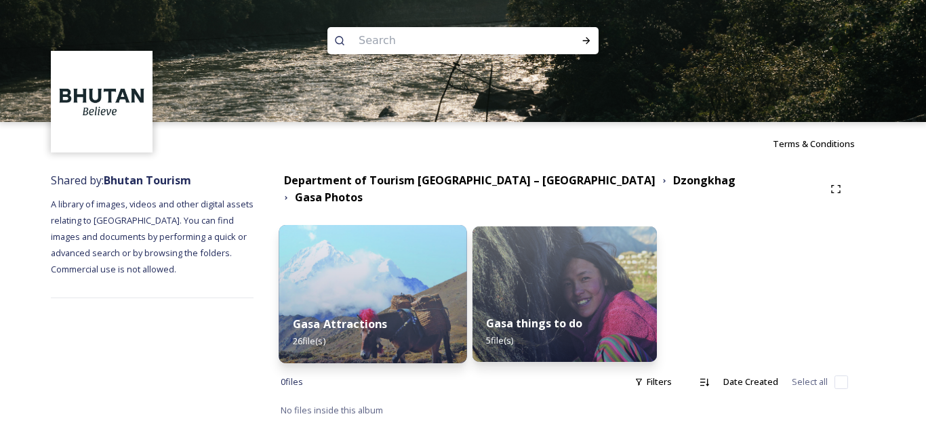
click at [364, 258] on img at bounding box center [373, 294] width 188 height 138
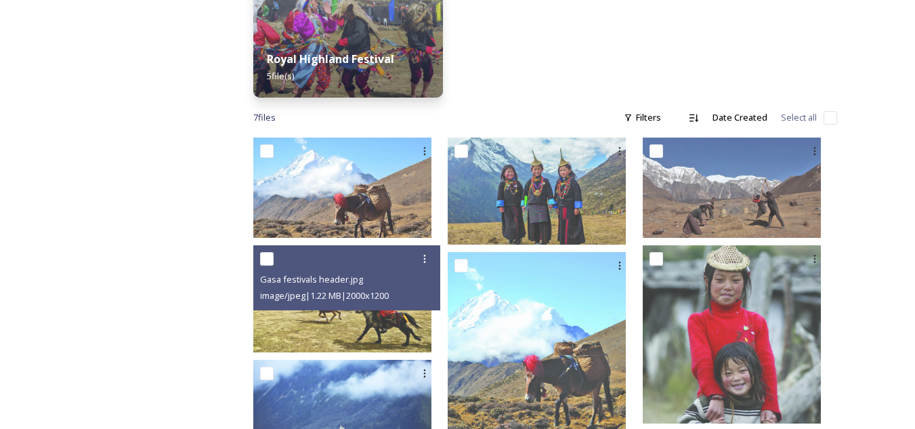
scroll to position [465, 0]
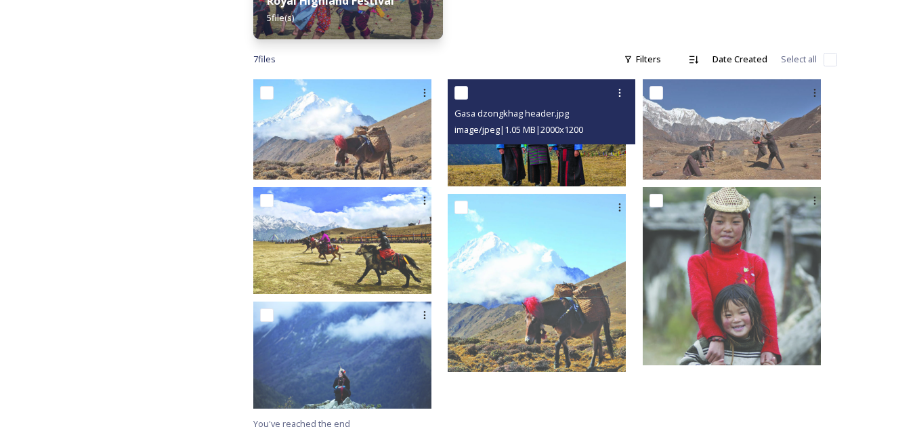
click at [584, 150] on img at bounding box center [537, 132] width 178 height 107
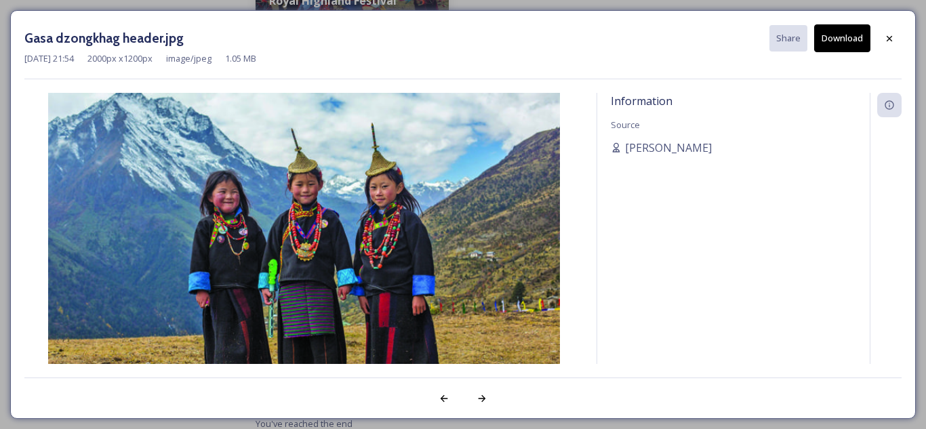
click at [838, 49] on button "Download" at bounding box center [842, 38] width 56 height 28
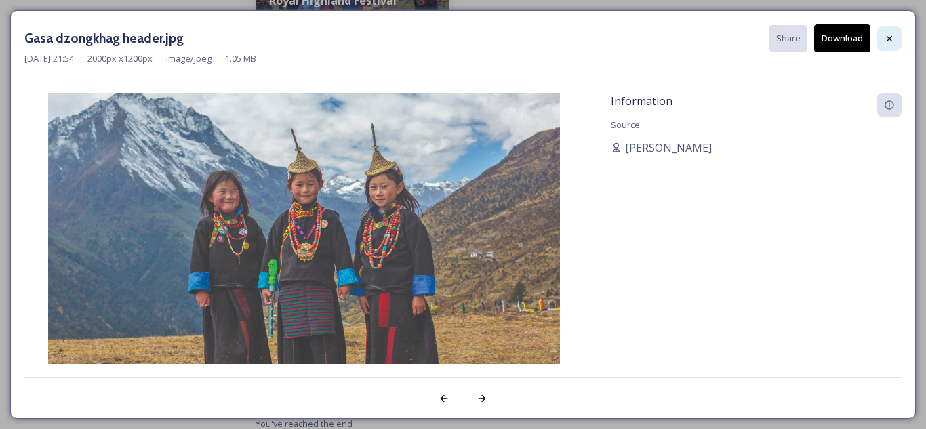
click at [894, 39] on div at bounding box center [889, 38] width 24 height 24
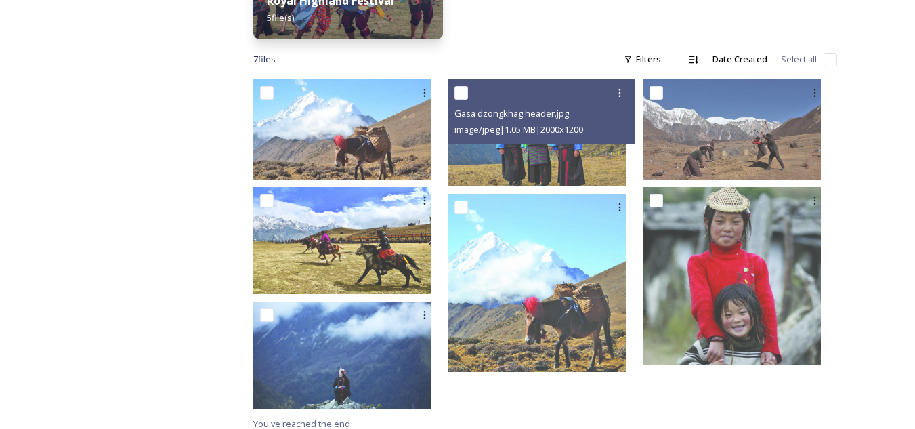
scroll to position [262, 0]
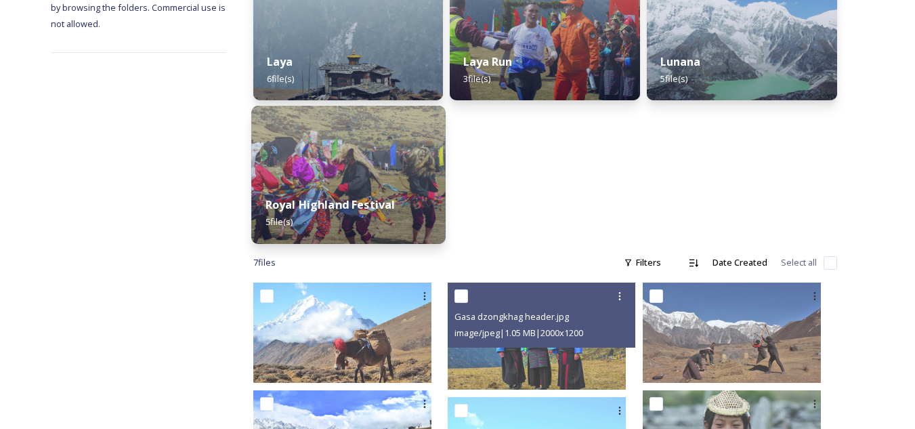
click at [367, 197] on strong "Royal Highland Festival" at bounding box center [330, 204] width 130 height 15
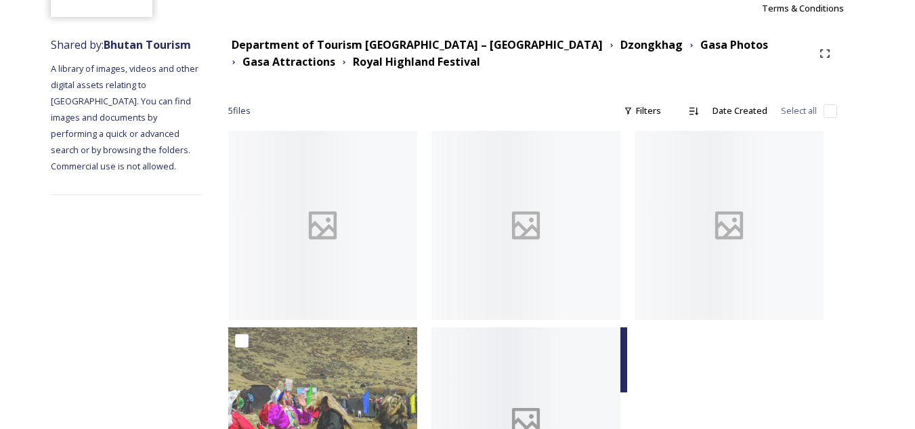
scroll to position [251, 0]
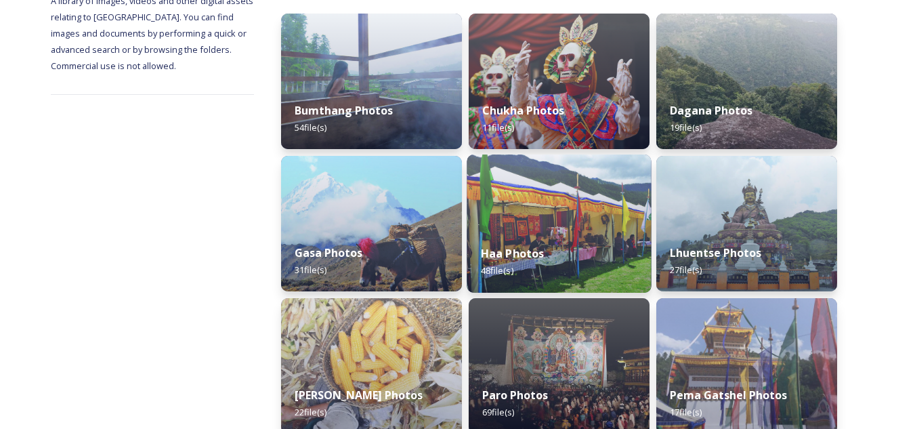
scroll to position [271, 0]
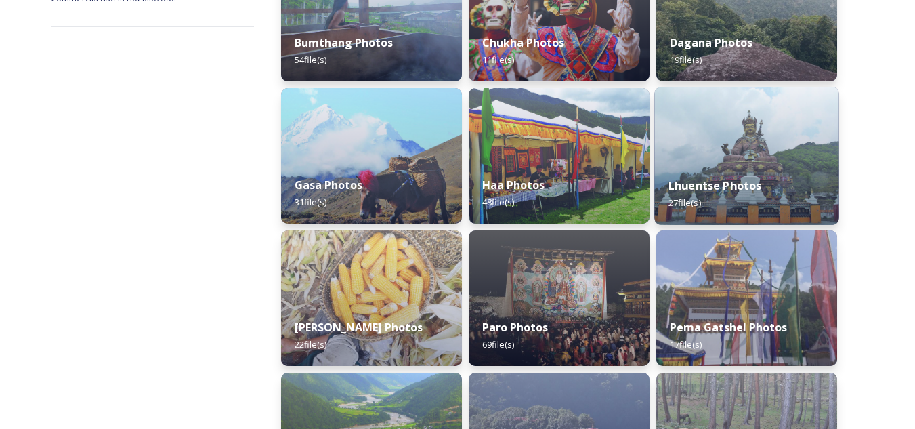
click at [710, 180] on strong "Lhuentse Photos" at bounding box center [715, 185] width 93 height 15
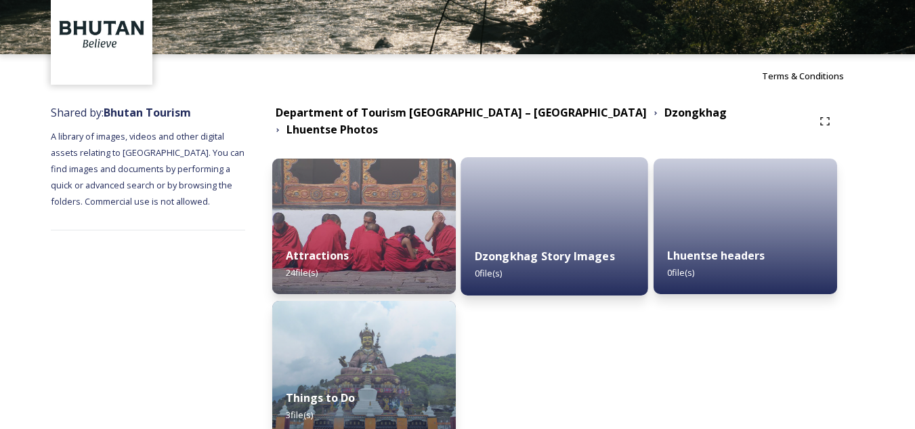
scroll to position [129, 0]
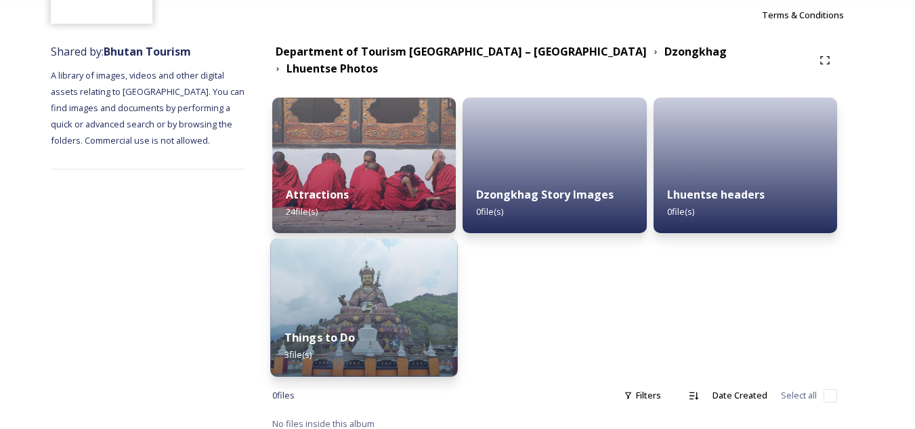
click at [315, 315] on div "Things to Do 3 file(s)" at bounding box center [364, 346] width 188 height 62
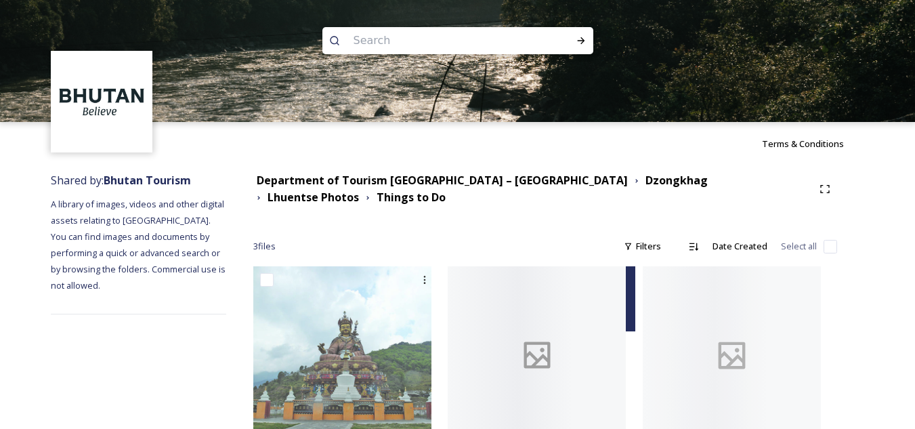
scroll to position [36, 0]
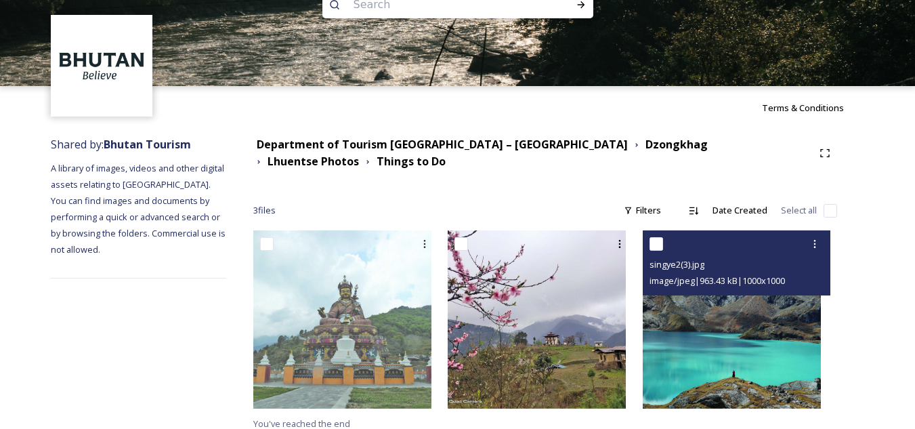
click at [753, 342] on img at bounding box center [732, 319] width 178 height 178
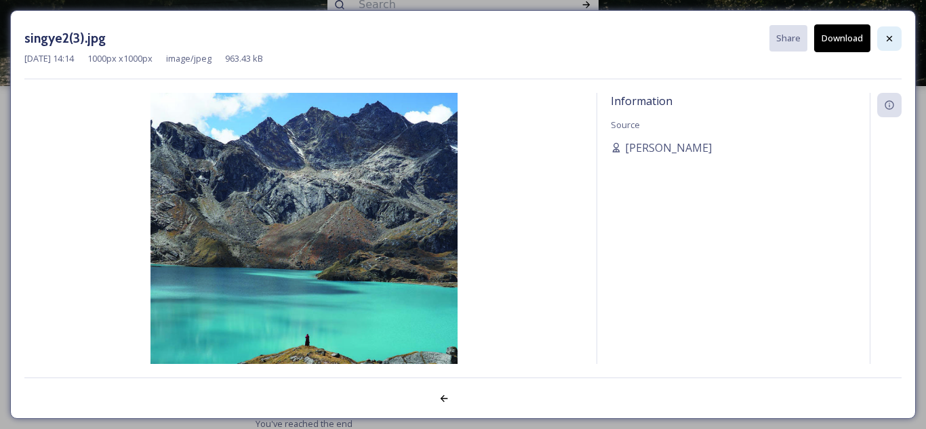
click at [892, 38] on icon at bounding box center [889, 38] width 11 height 11
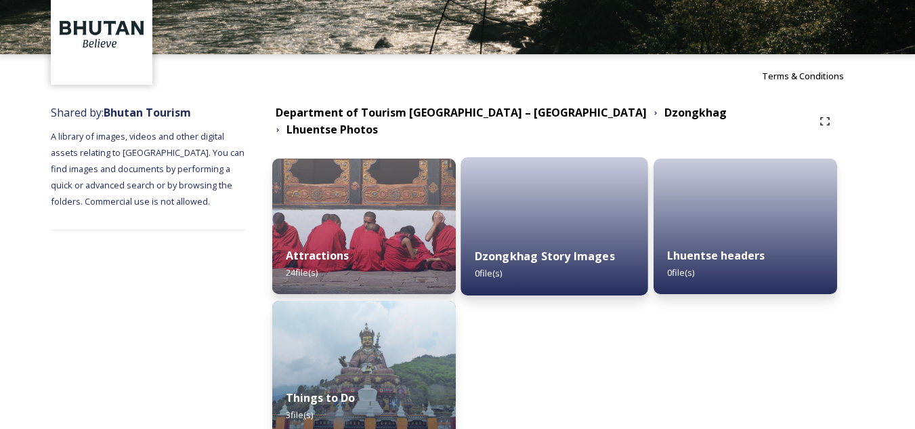
scroll to position [129, 0]
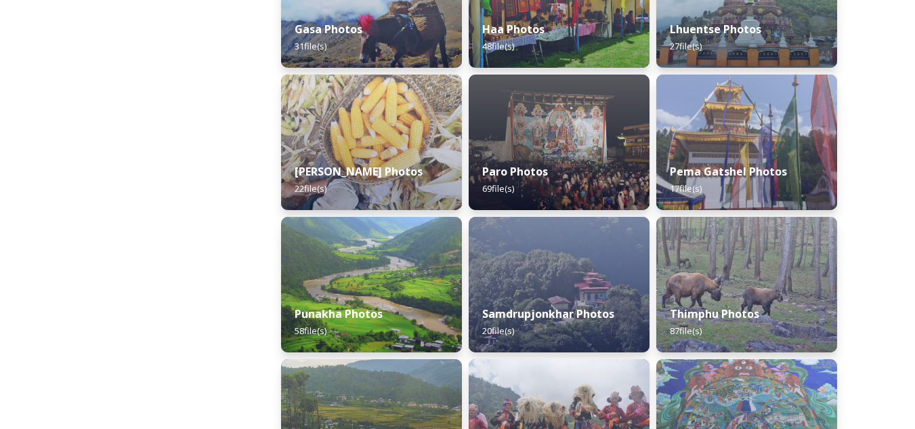
scroll to position [359, 0]
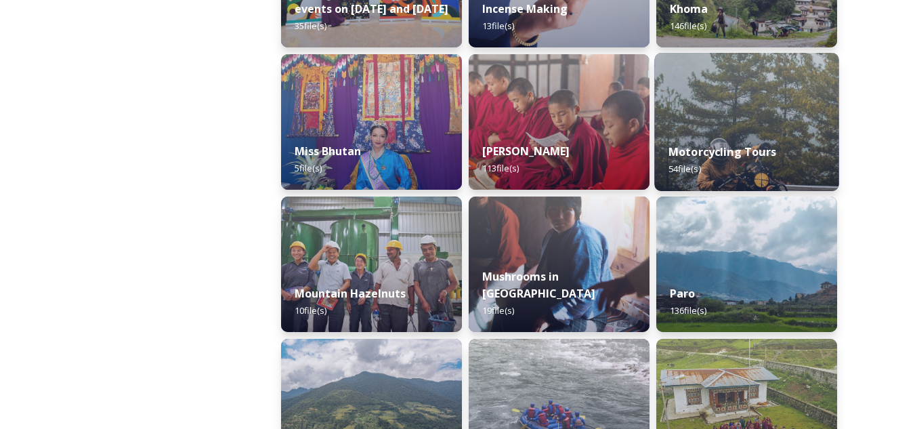
scroll to position [1152, 0]
